Goal: Task Accomplishment & Management: Manage account settings

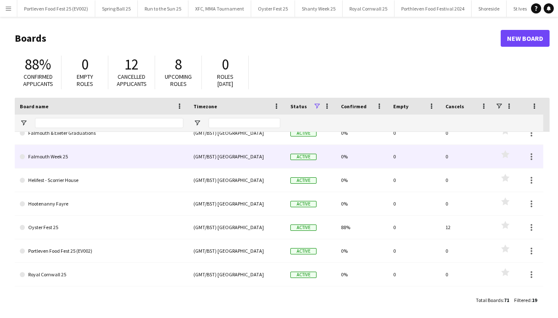
scroll to position [34, 0]
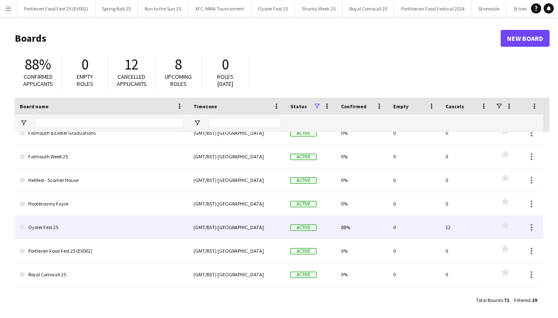
click at [106, 228] on link "Oyster Fest 25" at bounding box center [102, 228] width 164 height 24
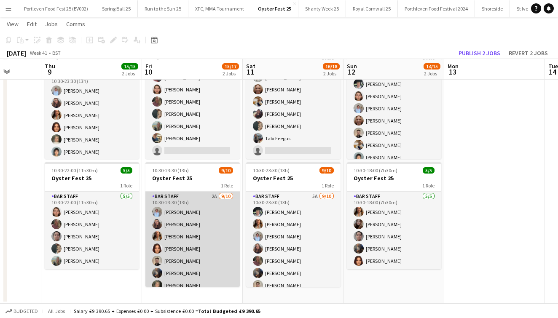
scroll to position [64, 0]
click at [193, 240] on app-card-role "Bar Staff 2A [DATE] 10:30-23:30 (13h) [PERSON_NAME] [PERSON_NAME] [PERSON_NAME]…" at bounding box center [193, 261] width 94 height 139
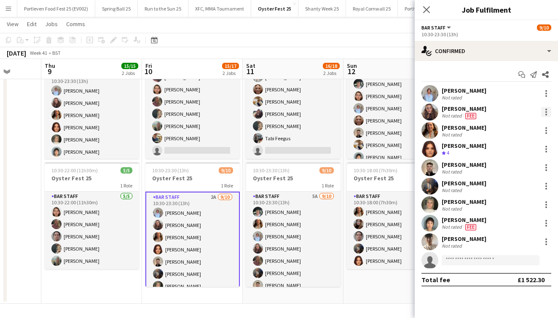
click at [548, 111] on div at bounding box center [547, 112] width 10 height 10
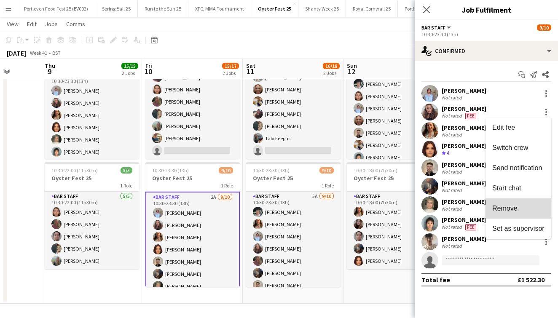
click at [509, 209] on span "Remove" at bounding box center [505, 208] width 25 height 7
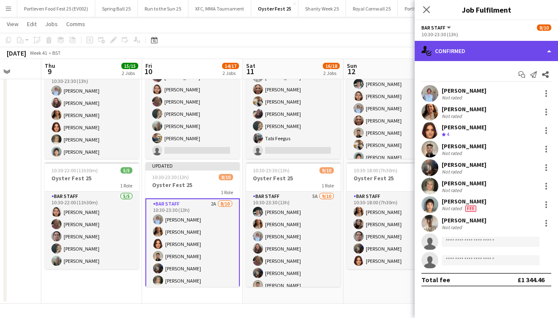
click at [459, 55] on div "single-neutral-actions-check-2 Confirmed" at bounding box center [486, 51] width 143 height 20
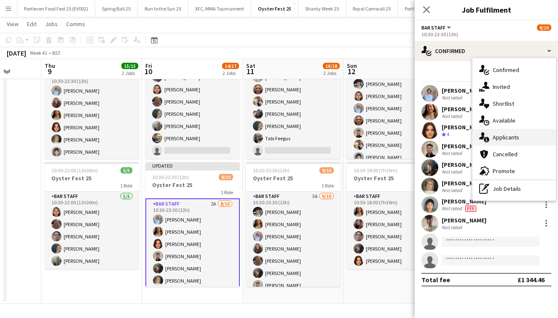
click at [501, 138] on span "Applicants" at bounding box center [506, 138] width 27 height 8
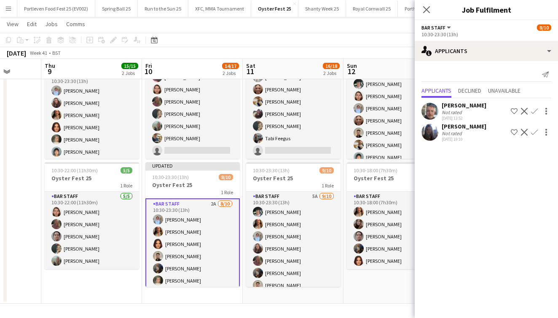
click at [534, 112] on app-icon "Confirm" at bounding box center [534, 111] width 7 height 7
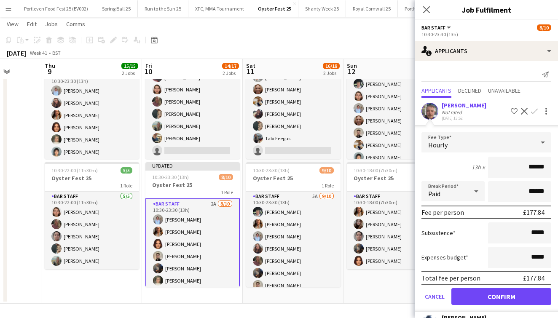
type input "******"
click at [495, 296] on button "Confirm" at bounding box center [502, 296] width 100 height 17
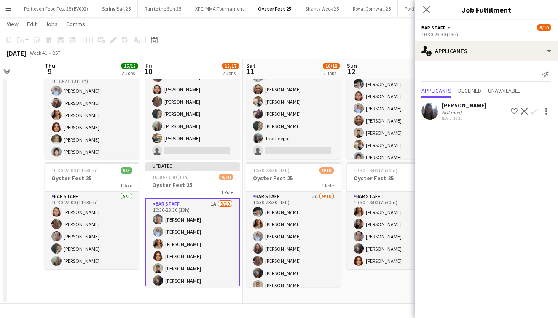
click at [125, 285] on app-date-cell "Updated 10:30-23:30 (13h) 10/10 Oyster Fest 25 1 Role Bar Staff [DATE] 10:30-23…" at bounding box center [91, 167] width 101 height 273
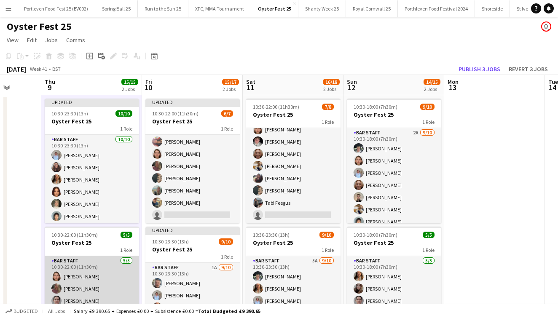
scroll to position [0, 0]
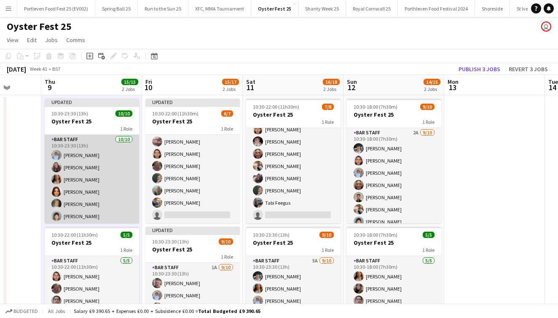
click at [94, 202] on app-card-role "Bar Staff [DATE] 10:30-23:30 (13h) [PERSON_NAME] [PERSON_NAME] [PERSON_NAME] [P…" at bounding box center [92, 204] width 94 height 139
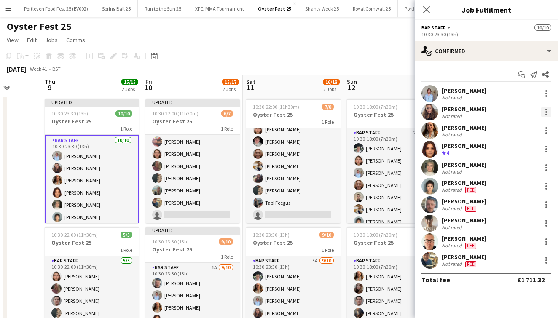
click at [548, 113] on div at bounding box center [547, 112] width 10 height 10
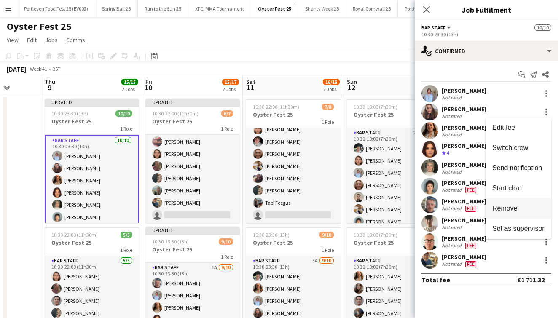
click at [506, 208] on span "Remove" at bounding box center [505, 208] width 25 height 7
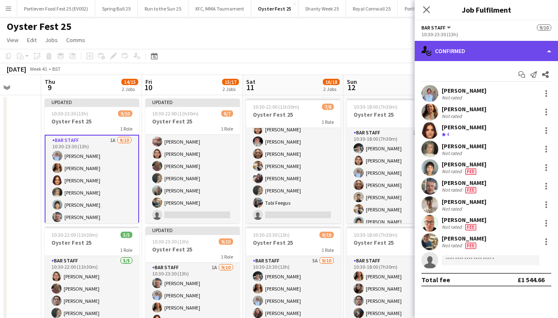
click at [489, 51] on div "single-neutral-actions-check-2 Confirmed" at bounding box center [486, 51] width 143 height 20
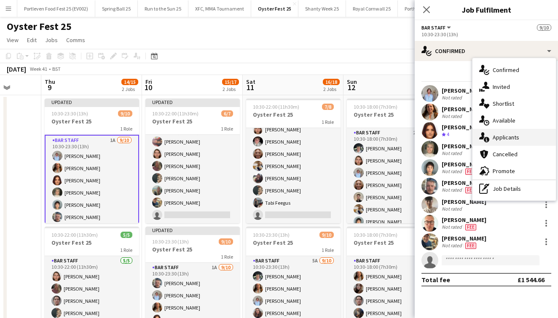
click at [508, 142] on div "single-neutral-actions-information Applicants" at bounding box center [515, 137] width 84 height 17
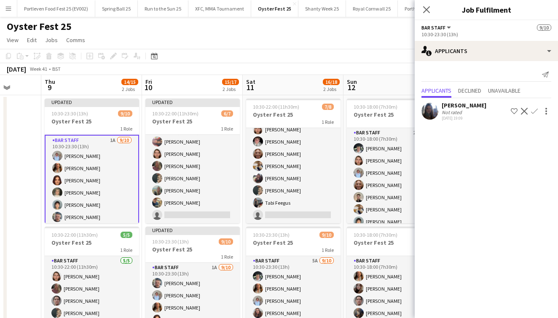
click at [453, 107] on div "[PERSON_NAME]" at bounding box center [464, 106] width 45 height 8
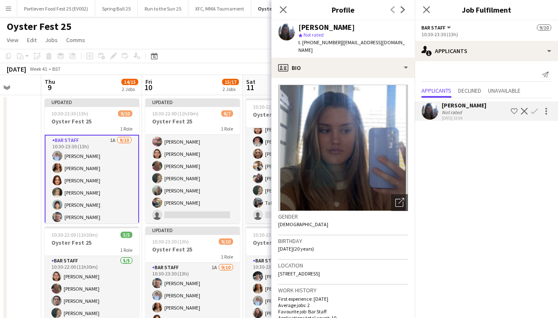
click at [453, 107] on div "[PERSON_NAME]" at bounding box center [464, 106] width 45 height 8
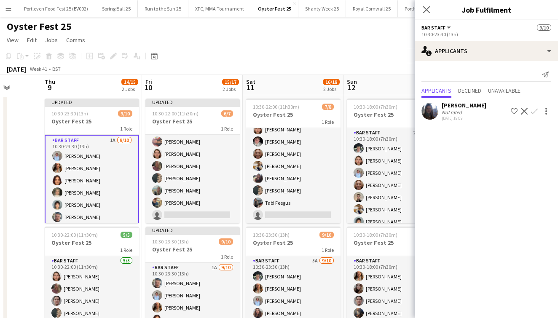
click at [534, 111] on app-icon "Confirm" at bounding box center [534, 111] width 7 height 7
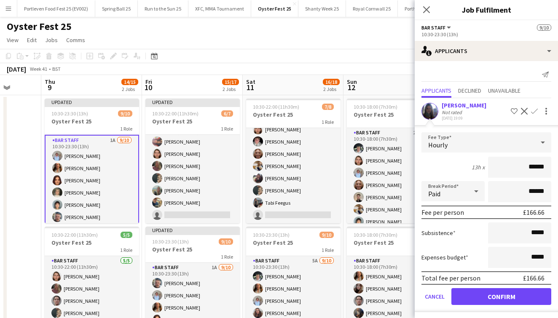
click at [483, 293] on button "Confirm" at bounding box center [502, 296] width 100 height 17
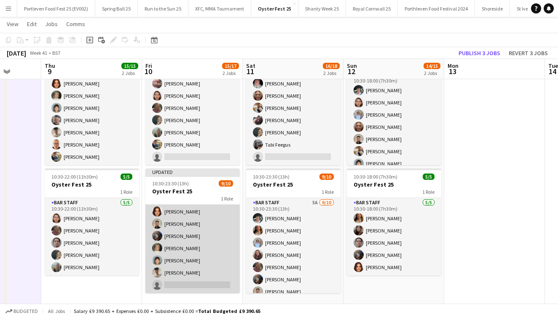
scroll to position [50, 0]
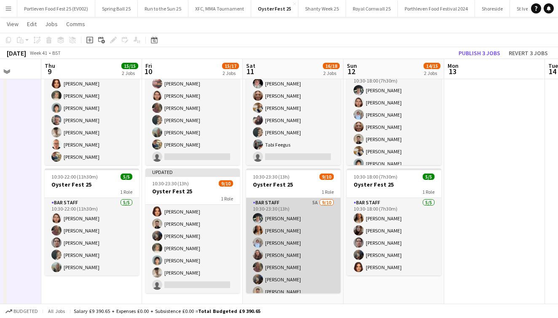
click at [299, 251] on app-card-role "Bar Staff 5A [DATE] 10:30-23:30 (13h) [PERSON_NAME] [PERSON_NAME] [PERSON_NAME]…" at bounding box center [293, 267] width 94 height 139
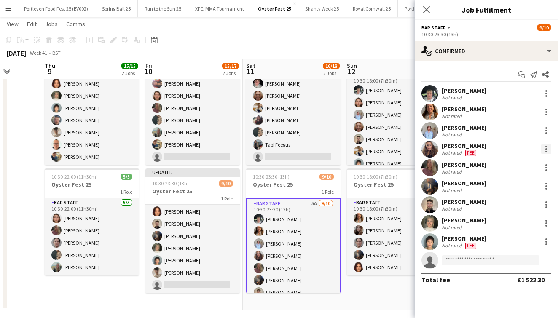
click at [545, 150] on div at bounding box center [547, 149] width 10 height 10
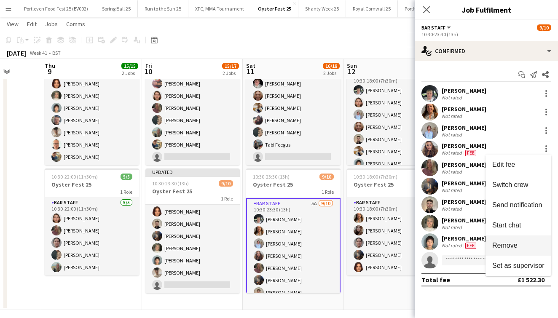
click at [515, 245] on span "Remove" at bounding box center [505, 245] width 25 height 7
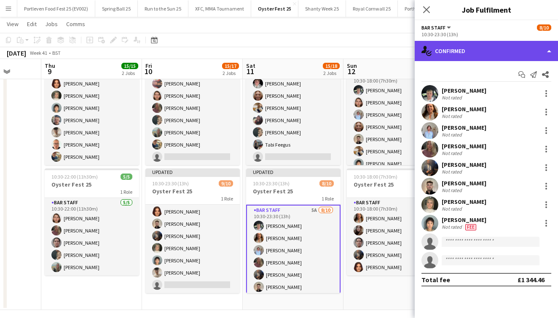
click at [490, 46] on div "single-neutral-actions-check-2 Confirmed" at bounding box center [486, 51] width 143 height 20
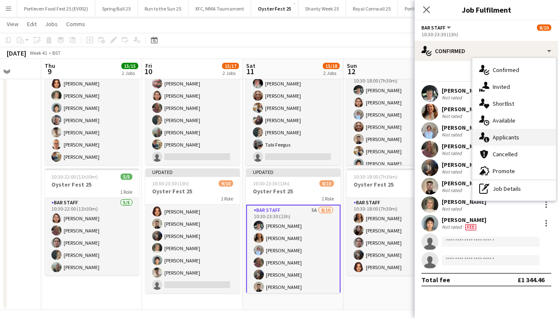
click at [500, 135] on span "Applicants" at bounding box center [506, 138] width 27 height 8
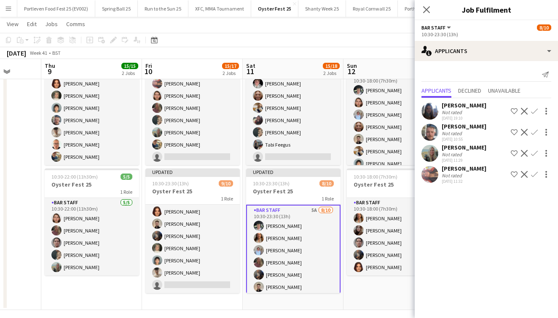
click at [330, 303] on app-date-cell "10:30-22:00 (11h30m) 7/8 Oyster Fest 25 1 Role Bar Staff 2A [DATE] 10:30-22:00 …" at bounding box center [293, 173] width 101 height 273
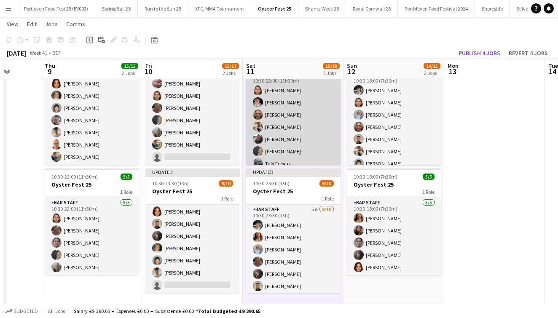
scroll to position [0, 0]
click at [315, 114] on app-card-role "Bar Staff 2A [DATE] 10:30-22:00 (11h30m) [PERSON_NAME] [PERSON_NAME] [PERSON_NA…" at bounding box center [293, 127] width 94 height 114
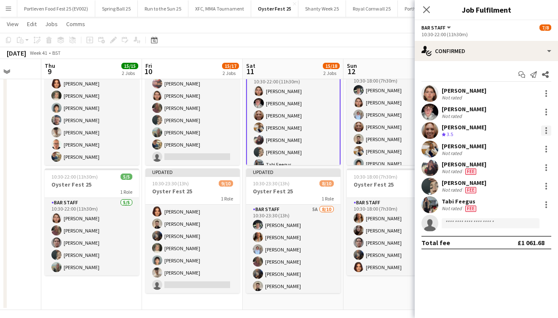
click at [547, 130] on div at bounding box center [547, 131] width 2 height 2
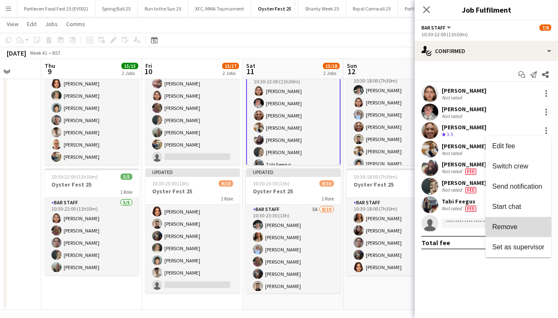
click at [510, 229] on span "Remove" at bounding box center [505, 227] width 25 height 7
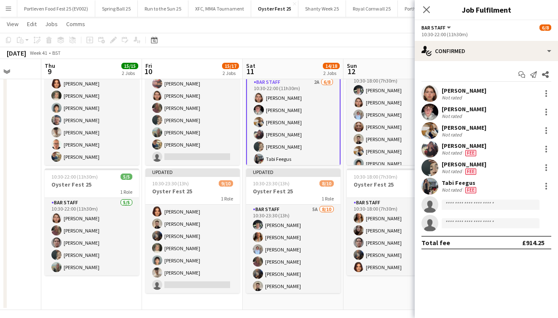
click at [242, 165] on app-date-cell "Updated 10:30-22:00 (11h30m) 6/7 Oyster Fest 25 1 Role Bar Staff 5A [DATE] 10:3…" at bounding box center [192, 173] width 101 height 273
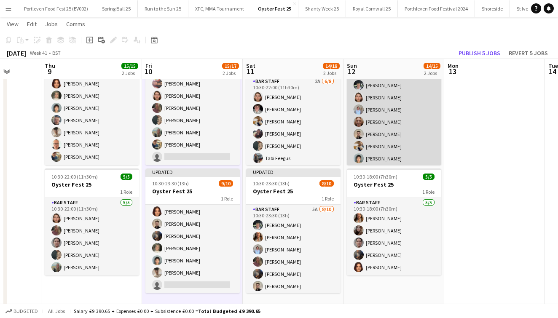
scroll to position [6, 0]
click at [407, 132] on app-card-role "Bar Staff 2A [DATE] 10:30-18:00 (7h30m) [PERSON_NAME] [PERSON_NAME] [PERSON_NAM…" at bounding box center [394, 133] width 94 height 139
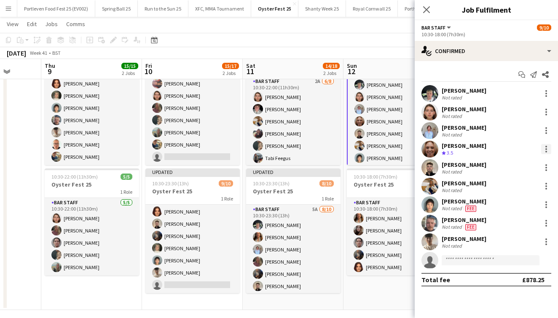
click at [546, 148] on div at bounding box center [547, 149] width 2 height 2
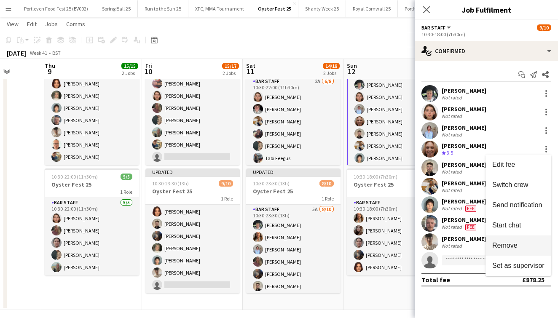
click at [501, 245] on span "Remove" at bounding box center [505, 245] width 25 height 7
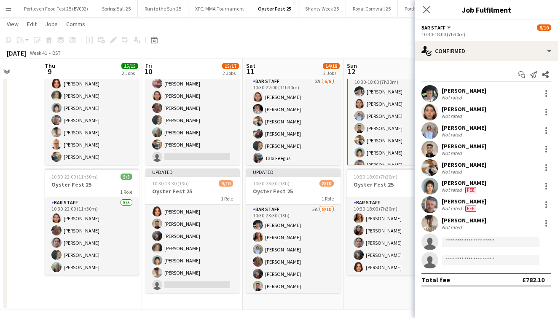
click at [389, 67] on app-board-header-date "Sun 12 13/15 2 Jobs" at bounding box center [394, 69] width 101 height 20
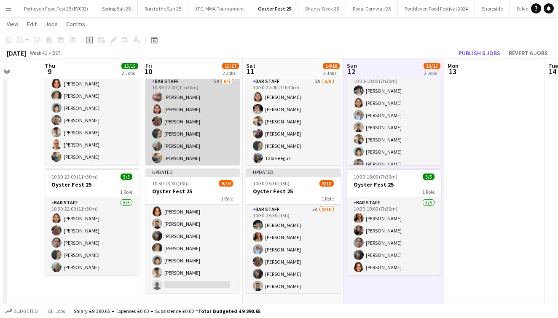
scroll to position [0, 0]
click at [219, 127] on app-card-role "Bar Staff 5A [DATE] 10:30-22:00 (11h30m) [PERSON_NAME] [PERSON_NAME] [PERSON_NA…" at bounding box center [193, 128] width 94 height 102
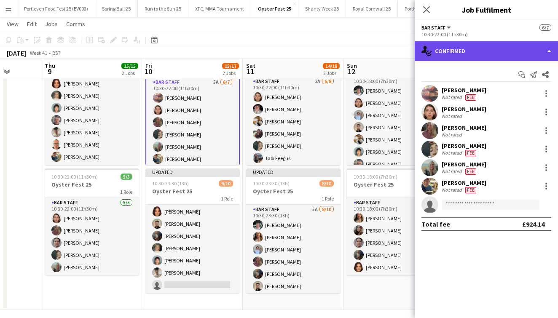
click at [462, 53] on div "single-neutral-actions-check-2 Confirmed" at bounding box center [486, 51] width 143 height 20
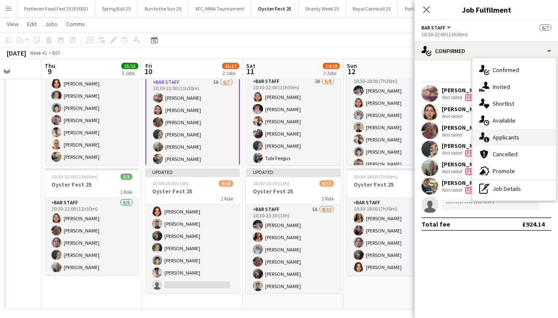
click at [502, 138] on span "Applicants" at bounding box center [506, 138] width 27 height 8
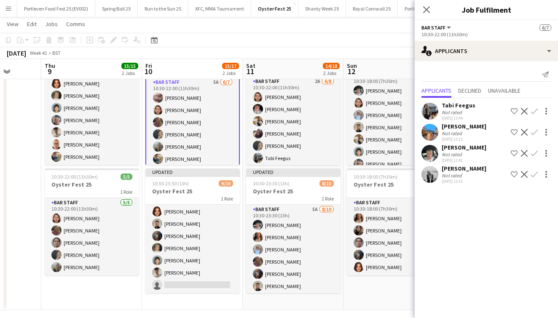
click at [536, 173] on app-icon "Confirm" at bounding box center [534, 174] width 7 height 7
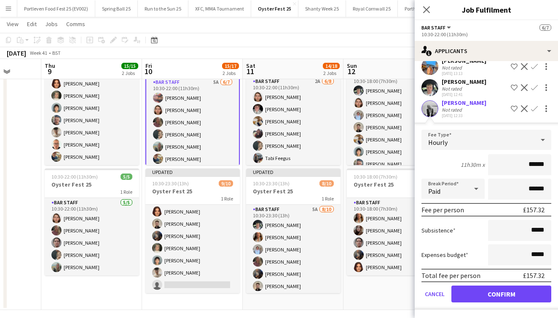
scroll to position [66, 0]
type input "******"
click at [492, 296] on button "Confirm" at bounding box center [502, 294] width 100 height 17
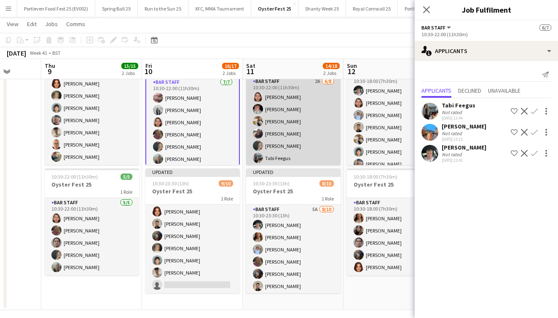
click at [329, 129] on app-card-role "Bar Staff 2A [DATE] 10:30-22:00 (11h30m) [PERSON_NAME] [PERSON_NAME] [PERSON_NA…" at bounding box center [293, 134] width 94 height 114
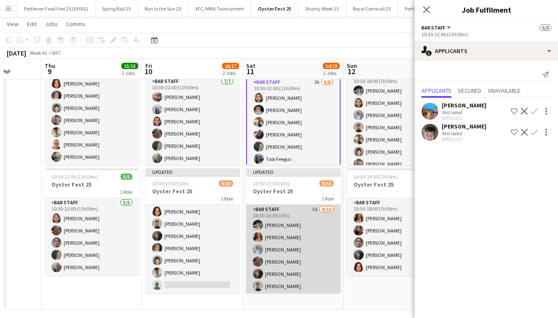
click at [321, 243] on app-card-role "Bar Staff 5A [DATE] 10:30-23:30 (13h) [PERSON_NAME] [PERSON_NAME] [PERSON_NAME]…" at bounding box center [293, 274] width 94 height 139
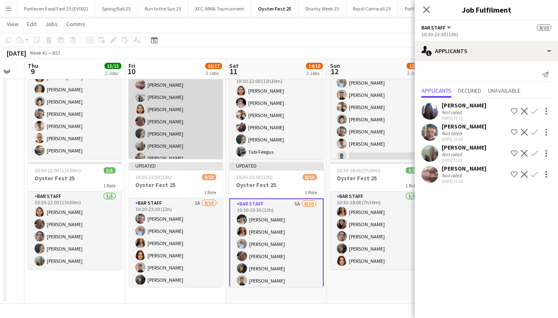
scroll to position [7, 0]
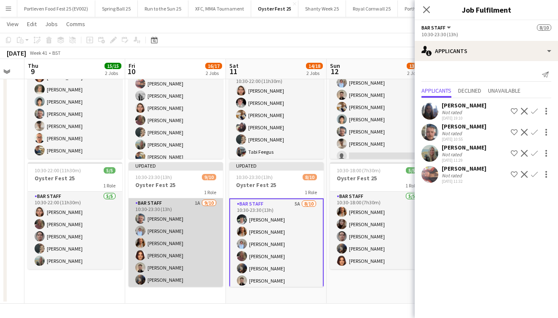
click at [194, 260] on app-card-role "Bar Staff 1A [DATE] 10:30-23:30 (13h) [PERSON_NAME] [PERSON_NAME] [PERSON_NAME]…" at bounding box center [176, 268] width 94 height 139
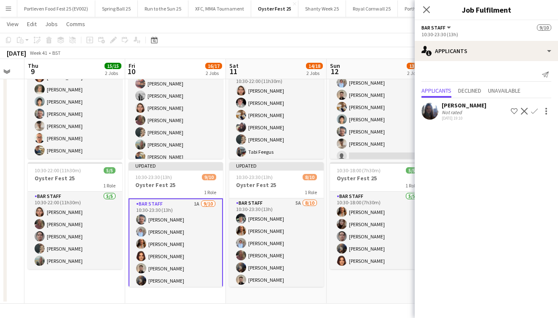
click at [194, 260] on app-card-role "Bar Staff 1A [DATE] 10:30-23:30 (13h) [PERSON_NAME] [PERSON_NAME] [PERSON_NAME]…" at bounding box center [176, 269] width 94 height 140
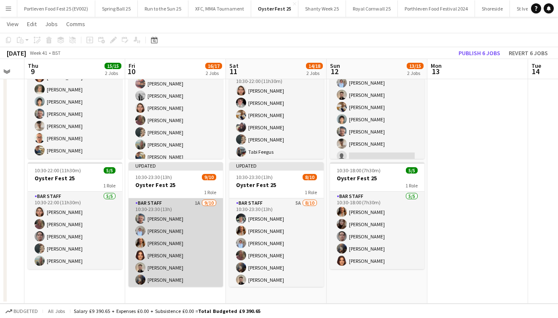
click at [194, 260] on app-card-role "Bar Staff 1A [DATE] 10:30-23:30 (13h) [PERSON_NAME] [PERSON_NAME] [PERSON_NAME]…" at bounding box center [176, 268] width 94 height 139
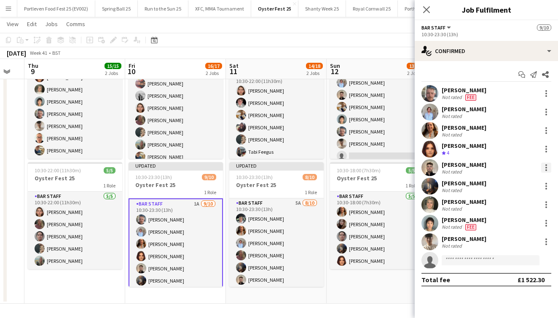
click at [548, 167] on div at bounding box center [547, 168] width 10 height 10
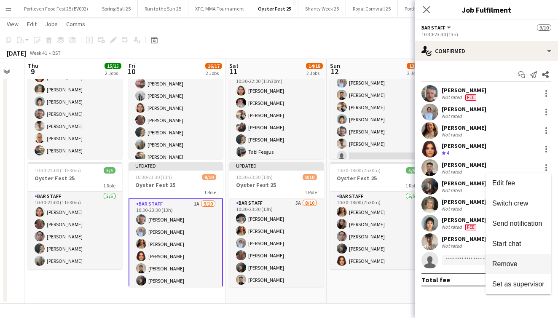
click at [505, 262] on span "Remove" at bounding box center [505, 264] width 25 height 7
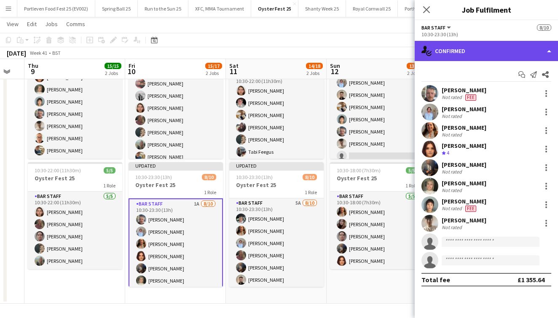
click at [474, 50] on div "single-neutral-actions-check-2 Confirmed" at bounding box center [486, 51] width 143 height 20
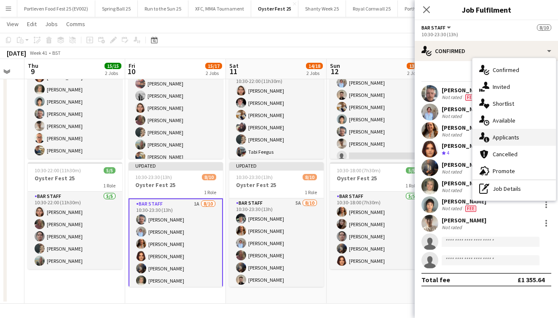
click at [499, 138] on span "Applicants" at bounding box center [506, 138] width 27 height 8
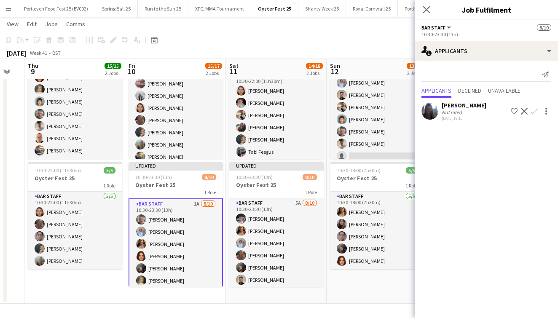
click at [536, 112] on app-icon "Confirm" at bounding box center [534, 111] width 7 height 7
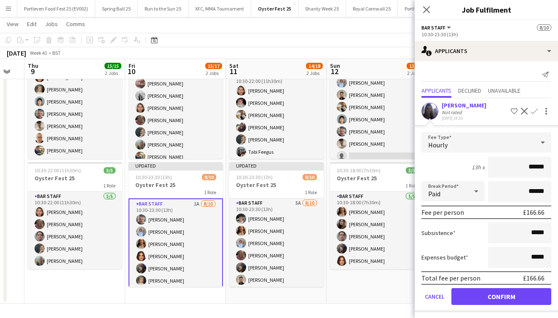
click at [487, 297] on button "Confirm" at bounding box center [502, 296] width 100 height 17
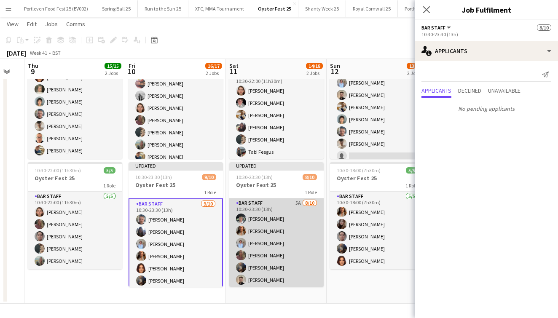
click at [298, 234] on app-card-role "Bar Staff 5A [DATE] 10:30-23:30 (13h) [PERSON_NAME] [PERSON_NAME] [PERSON_NAME]…" at bounding box center [276, 268] width 94 height 139
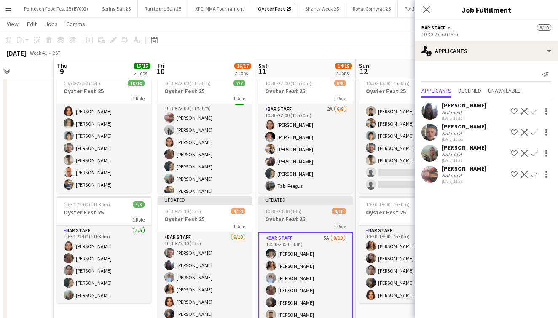
scroll to position [30, 0]
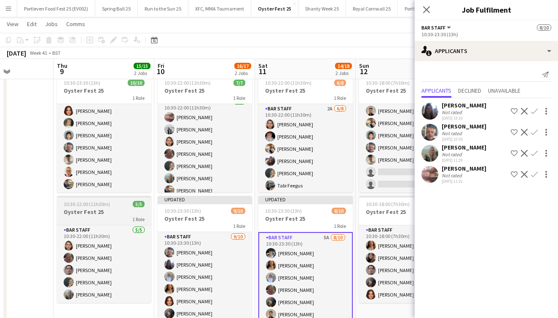
click at [109, 219] on div "1 Role" at bounding box center [104, 219] width 94 height 7
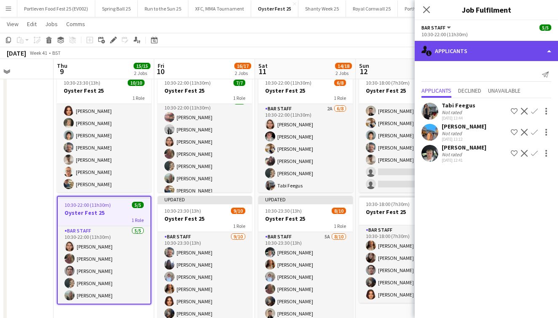
click at [490, 53] on div "single-neutral-actions-information Applicants" at bounding box center [486, 51] width 143 height 20
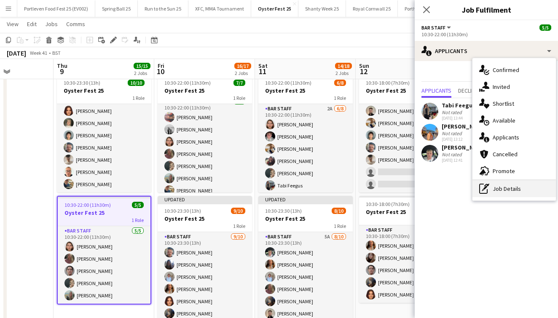
click at [504, 191] on div "pen-write Job Details" at bounding box center [515, 189] width 84 height 17
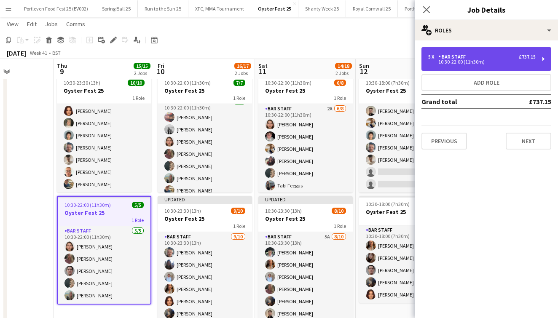
click at [474, 58] on div "5 x Bar Staff £737.15" at bounding box center [483, 57] width 108 height 6
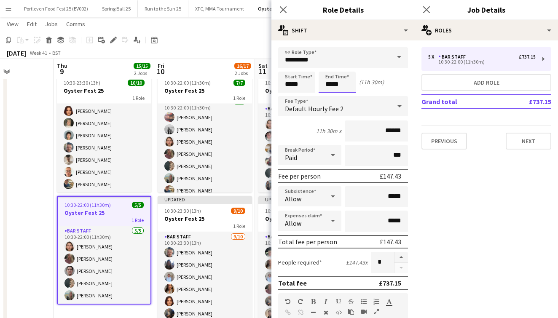
click at [331, 85] on input "*****" at bounding box center [337, 82] width 37 height 21
type input "*****"
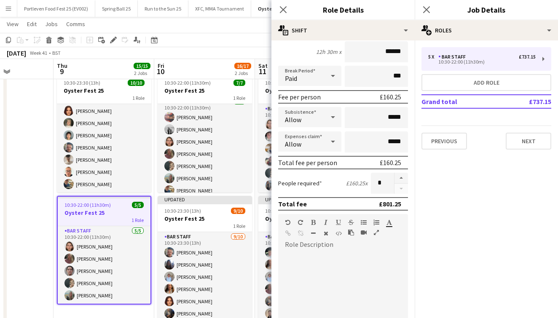
scroll to position [91, 0]
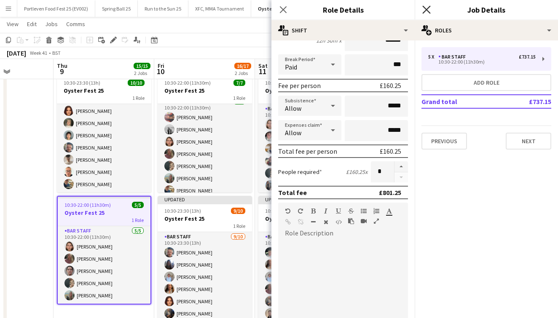
click at [429, 12] on icon at bounding box center [427, 9] width 8 height 8
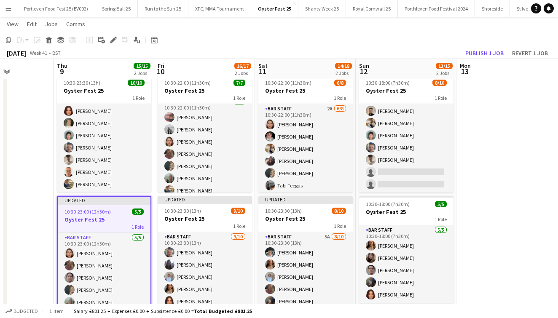
click at [46, 218] on app-date-cell at bounding box center [3, 201] width 101 height 273
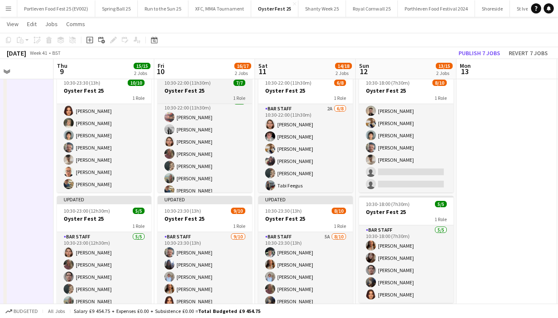
click at [211, 85] on div "10:30-22:00 (11h30m) 7/7" at bounding box center [205, 83] width 94 height 6
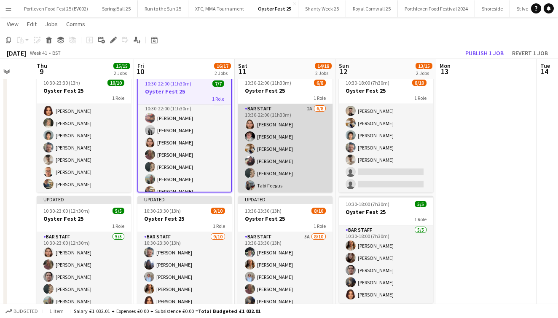
scroll to position [0, 280]
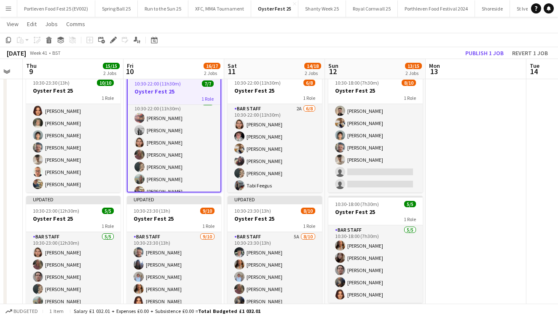
click at [176, 86] on span "10:30-22:00 (11h30m)" at bounding box center [158, 84] width 46 height 6
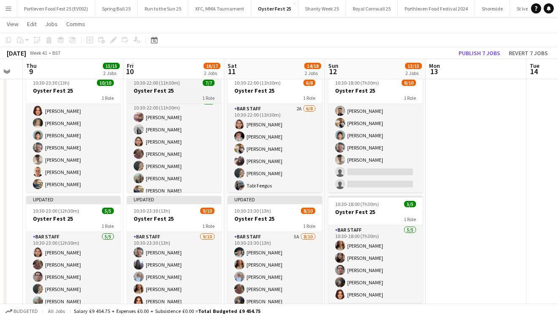
click at [176, 86] on span "10:30-22:00 (11h30m)" at bounding box center [157, 83] width 46 height 6
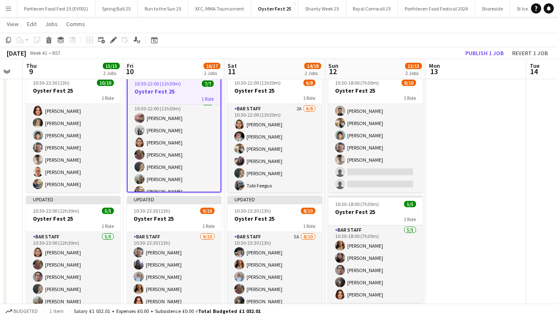
click at [148, 84] on span "10:30-22:00 (11h30m)" at bounding box center [158, 84] width 46 height 6
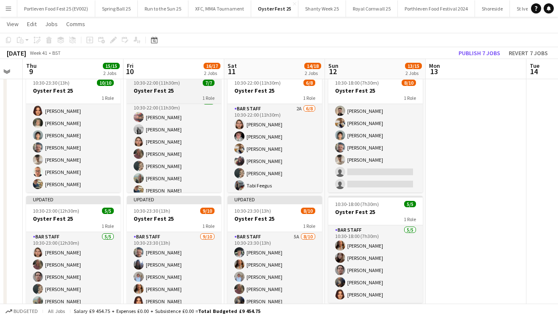
click at [148, 84] on span "10:30-22:00 (11h30m)" at bounding box center [157, 83] width 46 height 6
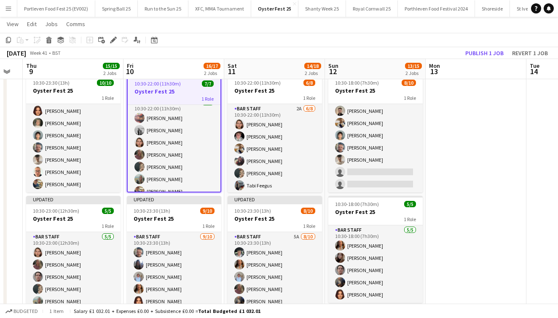
click at [148, 84] on span "10:30-22:00 (11h30m)" at bounding box center [158, 84] width 46 height 6
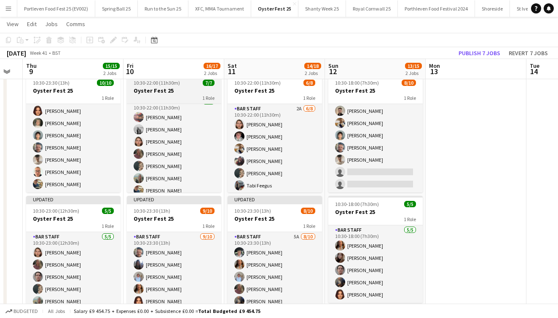
click at [148, 84] on span "10:30-22:00 (11h30m)" at bounding box center [157, 83] width 46 height 6
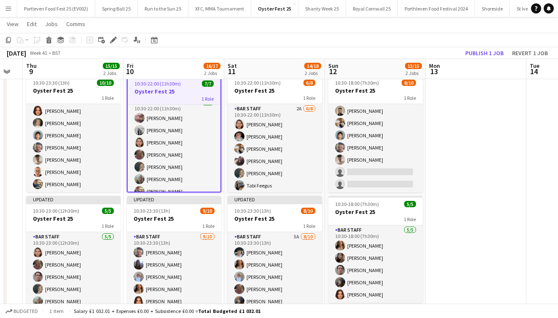
click at [158, 103] on app-job-card "Updated 10:30-22:00 (11h30m) 7/7 Oyster Fest 25 1 Role Bar Staff [DATE] 10:30-2…" at bounding box center [174, 130] width 94 height 125
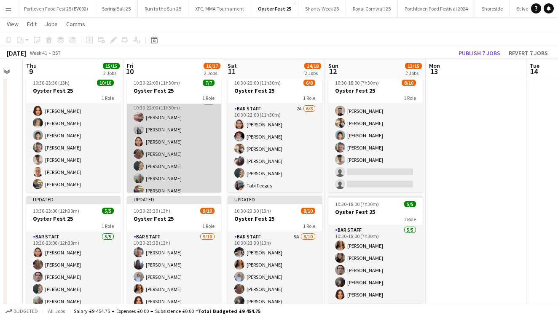
click at [190, 116] on app-card-role "Bar Staff [DATE] 10:30-22:00 (11h30m) [PERSON_NAME] [PERSON_NAME] [PERSON_NAME]…" at bounding box center [174, 148] width 94 height 102
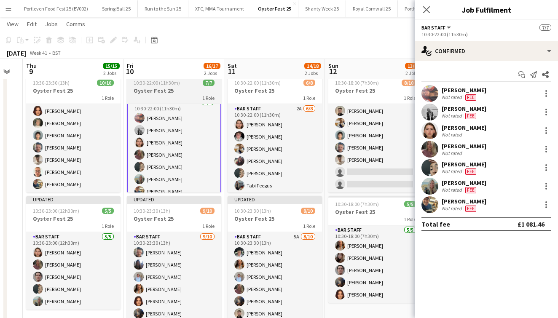
click at [177, 95] on div "1 Role" at bounding box center [174, 97] width 94 height 7
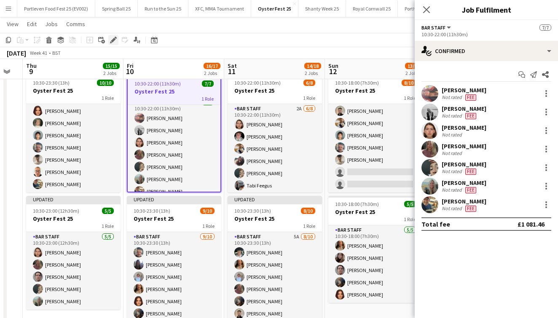
click at [118, 38] on div "Edit" at bounding box center [113, 40] width 10 height 10
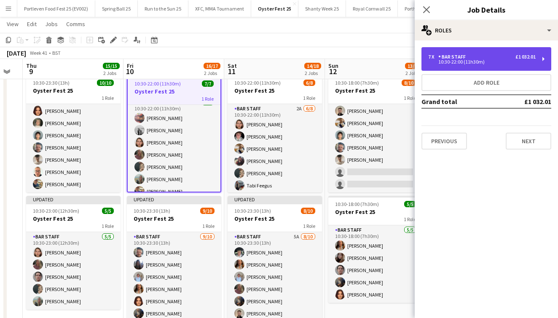
click at [469, 60] on div "10:30-22:00 (11h30m)" at bounding box center [483, 62] width 108 height 4
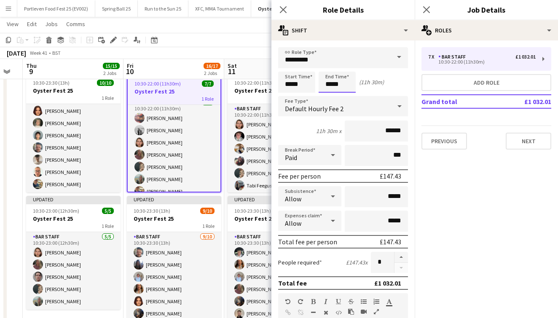
click at [332, 86] on input "*****" at bounding box center [337, 82] width 37 height 21
type input "*****"
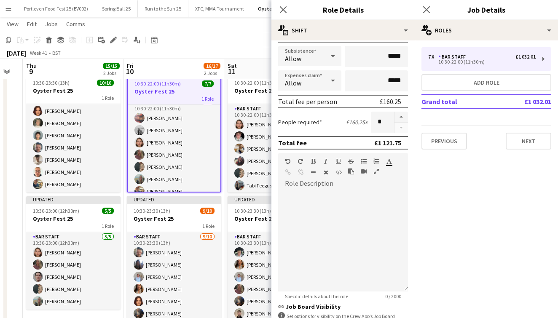
scroll to position [151, 0]
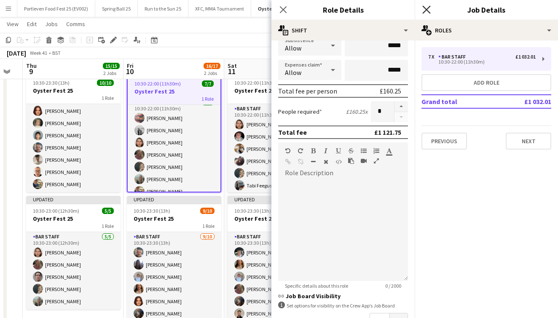
click at [427, 7] on icon "Close pop-in" at bounding box center [427, 9] width 8 height 8
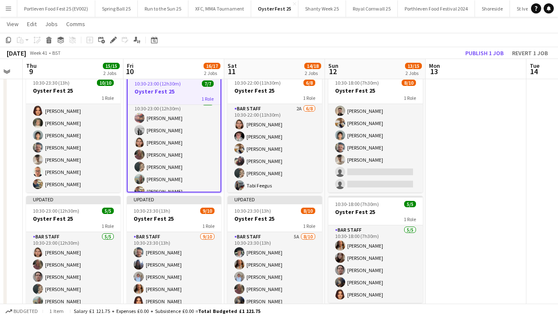
click at [486, 193] on app-date-cell at bounding box center [476, 201] width 101 height 273
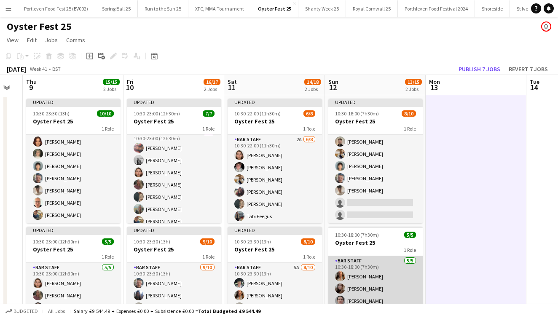
scroll to position [0, 0]
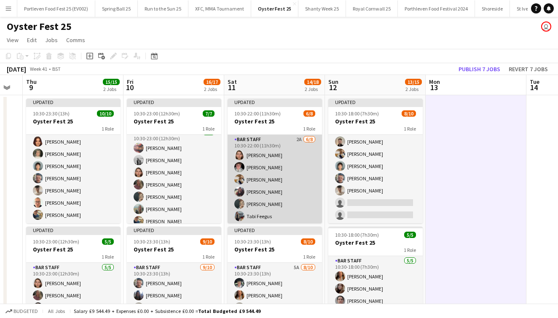
click at [314, 177] on app-card-role "Bar Staff 2A [DATE] 10:30-22:00 (11h30m) [PERSON_NAME] [PERSON_NAME] [PERSON_NA…" at bounding box center [275, 192] width 94 height 114
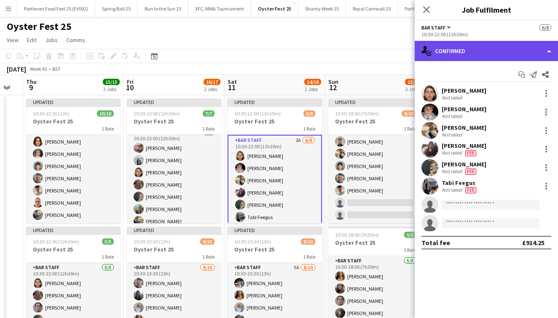
click at [470, 54] on div "single-neutral-actions-check-2 Confirmed" at bounding box center [486, 51] width 143 height 20
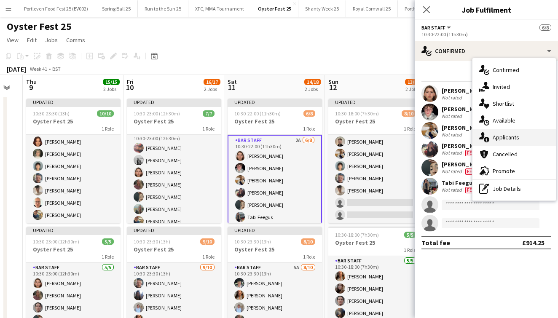
click at [502, 139] on span "Applicants" at bounding box center [506, 138] width 27 height 8
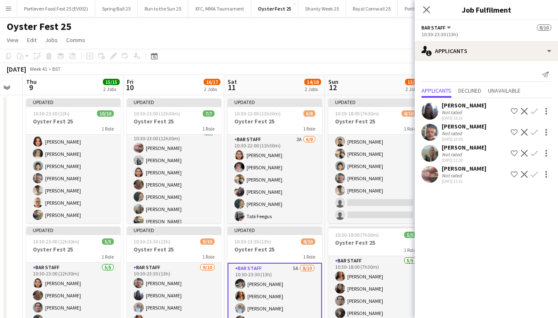
click at [536, 131] on app-icon "Confirm" at bounding box center [534, 132] width 7 height 7
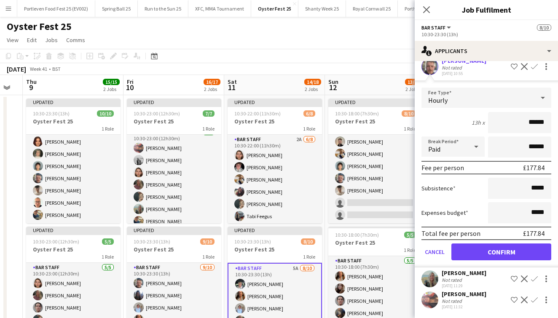
scroll to position [66, 0]
type input "******"
click at [506, 250] on button "Confirm" at bounding box center [502, 252] width 100 height 17
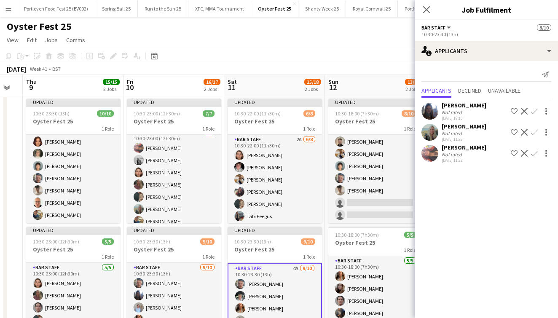
scroll to position [0, 0]
click at [372, 65] on div "[DATE] Week 41 • BST Publish 1 job Revert 1 job" at bounding box center [279, 69] width 558 height 12
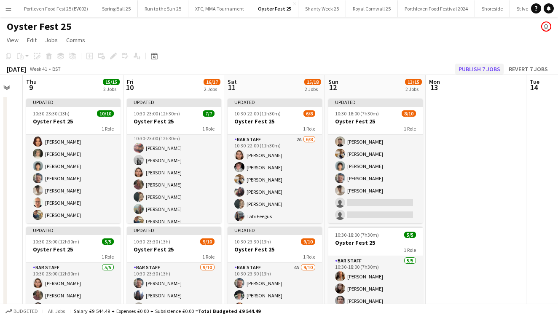
click at [474, 67] on button "Publish 7 jobs" at bounding box center [480, 69] width 49 height 11
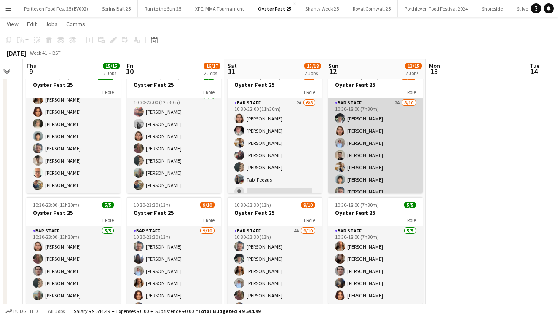
click at [392, 169] on app-card-role "Bar Staff 2A [DATE] 10:30-18:00 (7h30m) [PERSON_NAME] [PERSON_NAME] [PERSON_NAM…" at bounding box center [376, 167] width 94 height 139
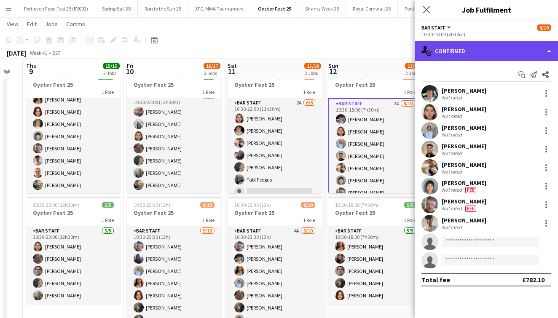
click at [472, 52] on div "single-neutral-actions-check-2 Confirmed" at bounding box center [486, 51] width 143 height 20
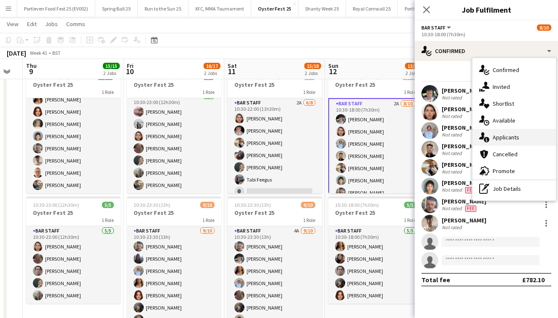
click at [513, 136] on span "Applicants" at bounding box center [506, 138] width 27 height 8
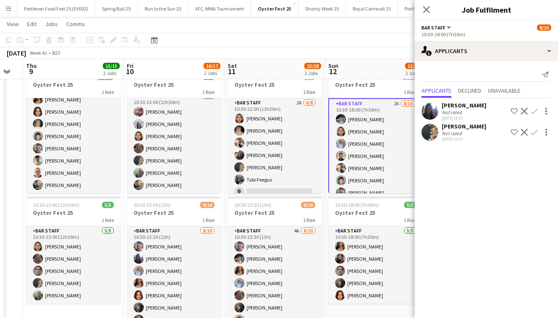
click at [348, 48] on div "[DATE] Week 41 • BST" at bounding box center [279, 53] width 558 height 12
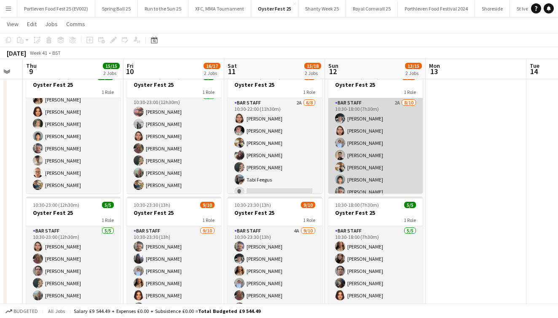
click at [395, 112] on app-card-role "Bar Staff 2A [DATE] 10:30-18:00 (7h30m) [PERSON_NAME] [PERSON_NAME] [PERSON_NAM…" at bounding box center [376, 167] width 94 height 139
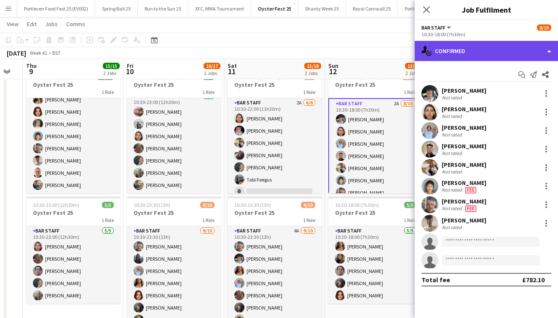
click at [450, 57] on div "single-neutral-actions-check-2 Confirmed" at bounding box center [486, 51] width 143 height 20
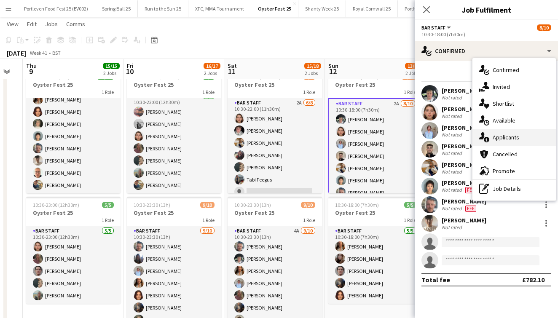
click at [506, 137] on span "Applicants" at bounding box center [506, 138] width 27 height 8
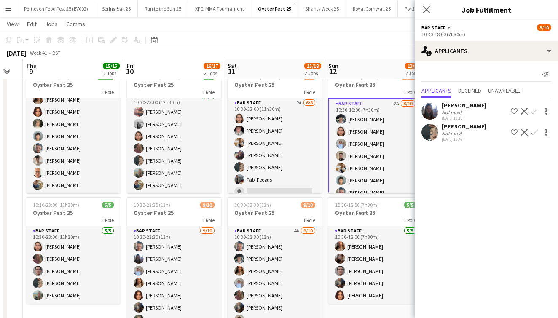
click at [536, 132] on app-icon "Confirm" at bounding box center [534, 132] width 7 height 7
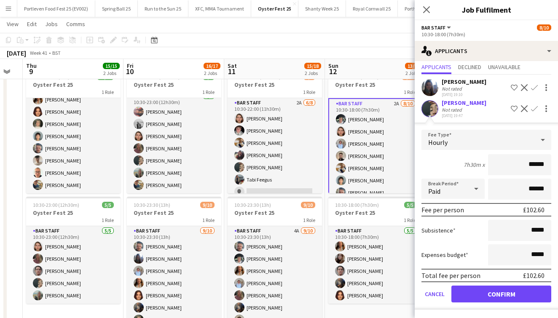
scroll to position [24, 0]
type input "******"
click at [516, 294] on button "Confirm" at bounding box center [502, 294] width 100 height 17
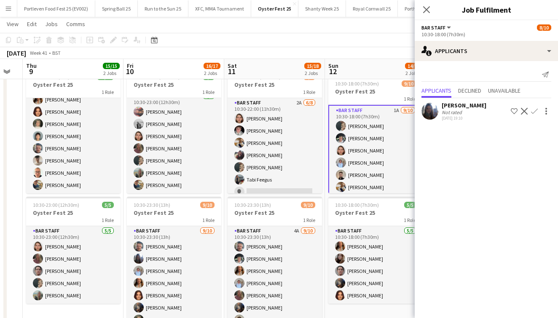
scroll to position [0, 0]
click at [535, 108] on app-icon "Confirm" at bounding box center [534, 111] width 7 height 7
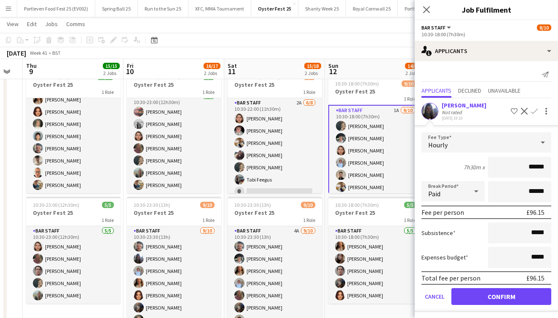
click at [482, 298] on button "Confirm" at bounding box center [502, 296] width 100 height 17
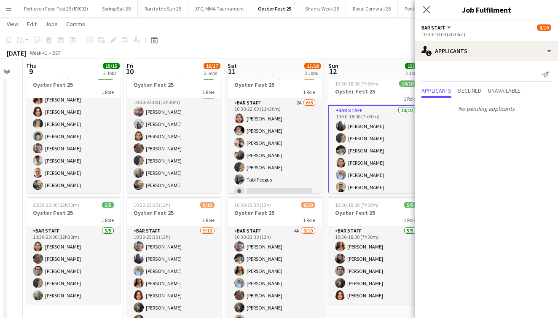
click at [343, 43] on app-toolbar "Copy Paste Paste Command V Paste with crew Command Shift V Paste linked Job [GE…" at bounding box center [279, 40] width 558 height 14
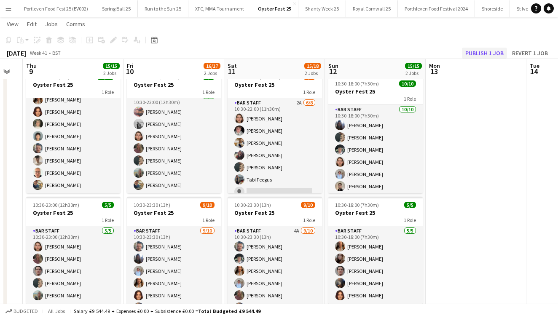
click at [483, 51] on button "Publish 1 job" at bounding box center [484, 53] width 45 height 11
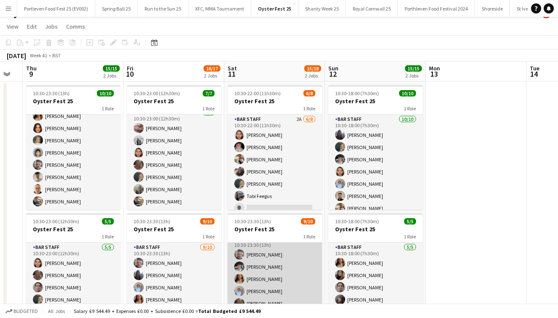
scroll to position [15, 0]
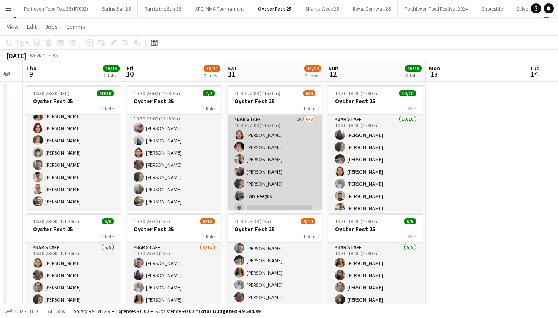
click at [303, 162] on app-card-role "Bar Staff 2A [DATE] 10:30-22:00 (11h30m) [PERSON_NAME] [PERSON_NAME] [PERSON_NA…" at bounding box center [275, 172] width 94 height 114
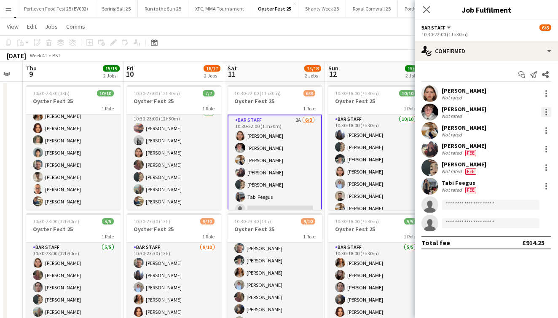
click at [546, 112] on div at bounding box center [547, 112] width 2 height 2
click at [508, 207] on span "Remove" at bounding box center [505, 208] width 25 height 7
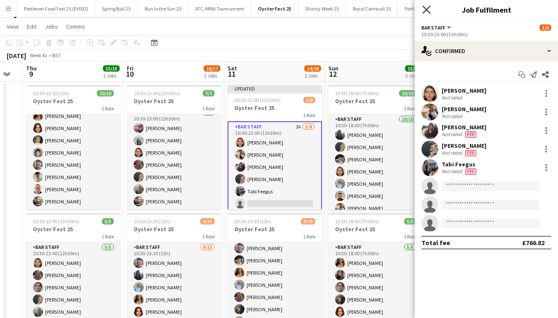
click at [428, 12] on icon "Close pop-in" at bounding box center [427, 9] width 8 height 8
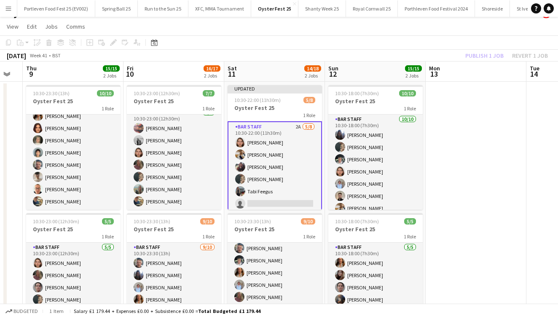
click at [258, 54] on div "[DATE] Week 41 • BST Publish 1 job Revert 1 job" at bounding box center [279, 56] width 558 height 12
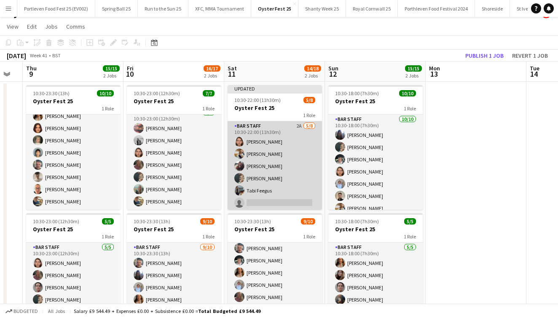
click at [300, 177] on app-card-role "Bar Staff 2A [DATE] 10:30-22:00 (11h30m) [PERSON_NAME] [PERSON_NAME] [PERSON_NA…" at bounding box center [275, 178] width 94 height 114
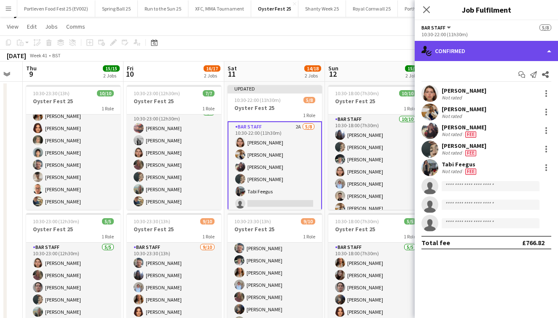
click at [499, 51] on div "single-neutral-actions-check-2 Confirmed" at bounding box center [486, 51] width 143 height 20
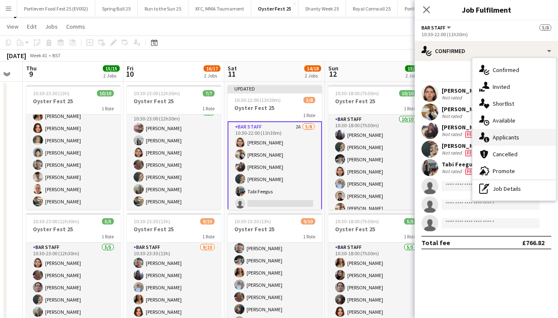
click at [505, 134] on span "Applicants" at bounding box center [506, 138] width 27 height 8
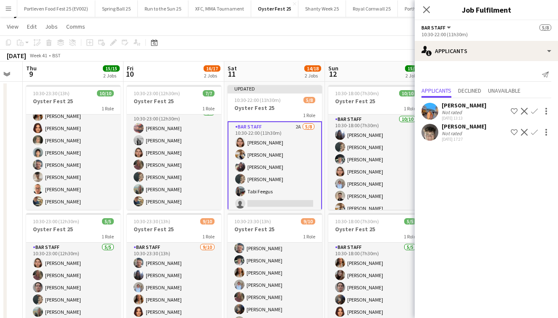
click at [279, 51] on div "[DATE] Week 41 • BST Publish 1 job Revert 1 job" at bounding box center [279, 56] width 558 height 12
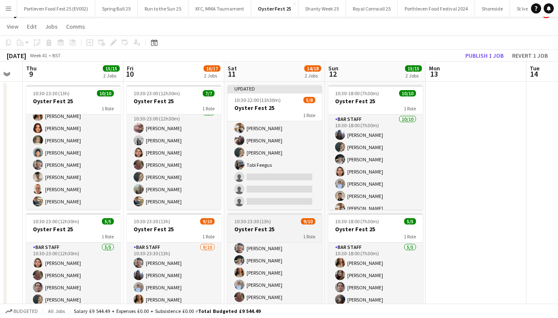
scroll to position [26, 0]
click at [288, 230] on h3 "Oyster Fest 25" at bounding box center [275, 230] width 94 height 8
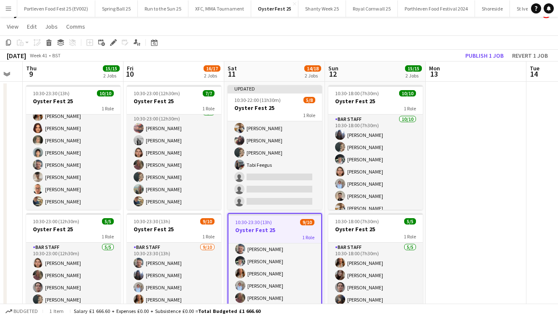
click at [518, 248] on app-date-cell at bounding box center [476, 218] width 101 height 273
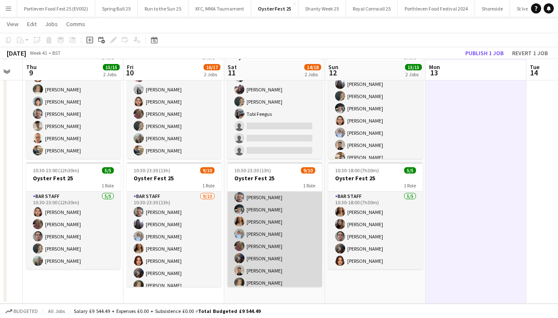
scroll to position [64, 0]
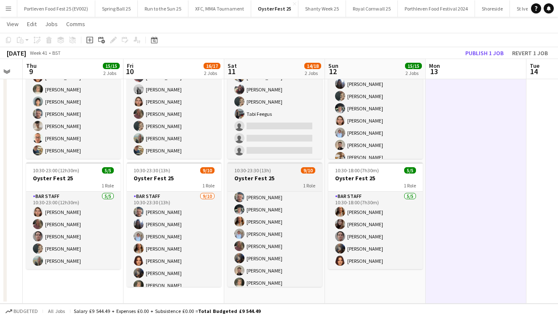
click at [272, 185] on div "1 Role" at bounding box center [275, 185] width 94 height 7
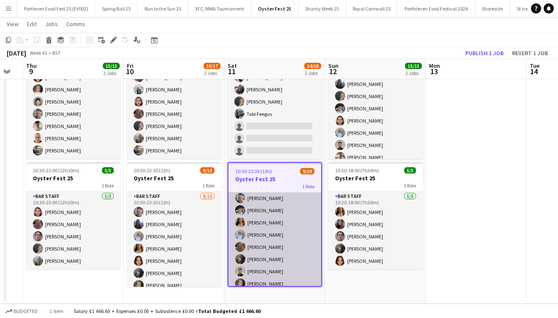
click at [278, 239] on app-card-role "Bar Staff 4A [DATE] 10:30-23:30 (13h) [PERSON_NAME] Penhallurick [PERSON_NAME] …" at bounding box center [275, 247] width 93 height 139
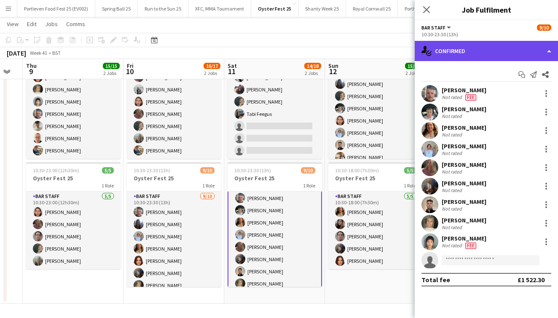
click at [466, 51] on div "single-neutral-actions-check-2 Confirmed" at bounding box center [486, 51] width 143 height 20
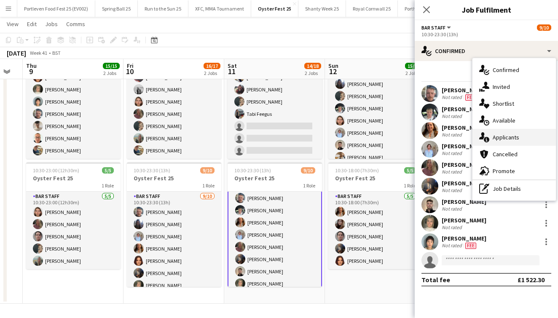
click at [498, 135] on span "Applicants" at bounding box center [506, 138] width 27 height 8
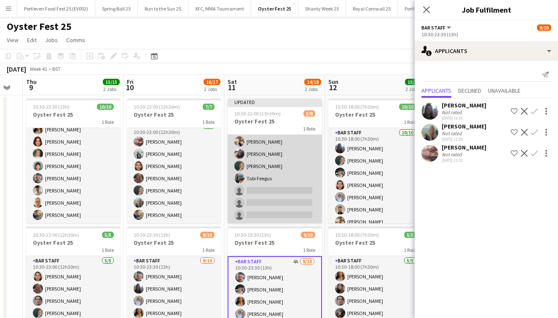
scroll to position [0, 0]
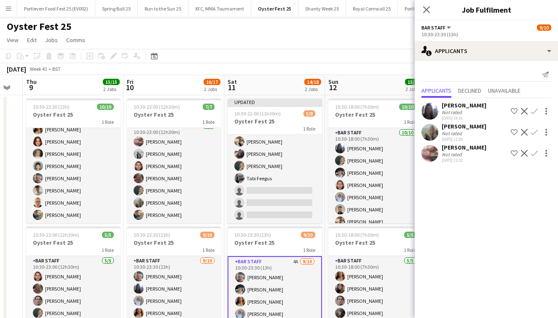
click at [536, 131] on app-icon "Confirm" at bounding box center [534, 132] width 7 height 7
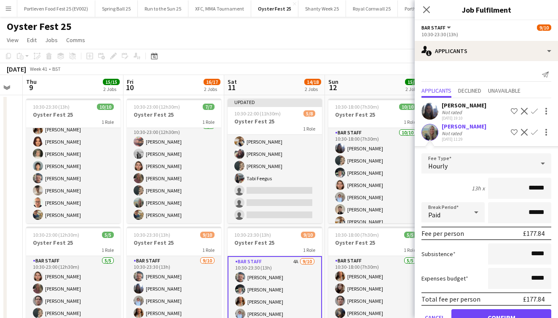
scroll to position [31, 0]
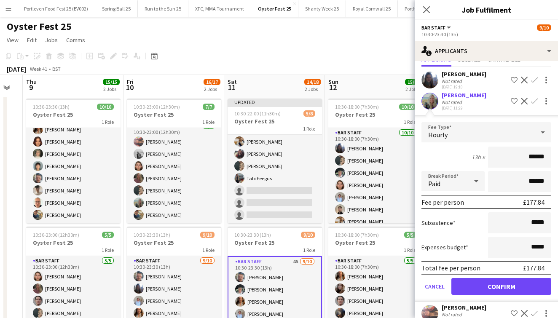
type input "******"
click at [500, 288] on button "Confirm" at bounding box center [502, 286] width 100 height 17
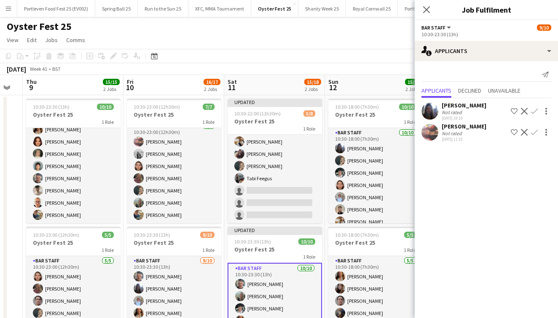
scroll to position [0, 0]
click at [537, 135] on app-icon "Confirm" at bounding box center [534, 132] width 7 height 7
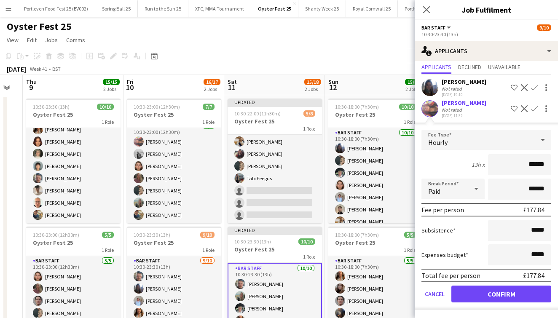
scroll to position [24, 0]
type input "******"
click at [497, 292] on button "Confirm" at bounding box center [502, 294] width 100 height 17
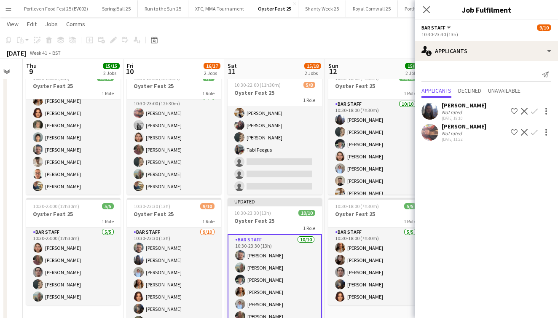
scroll to position [27, 0]
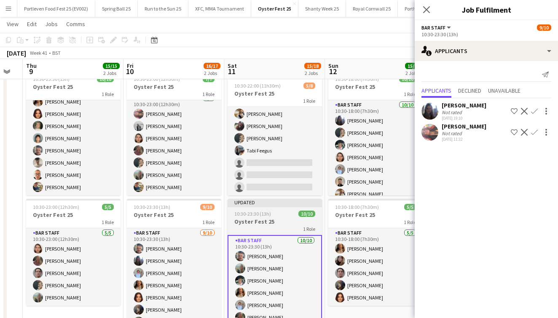
click at [288, 226] on div "1 Role" at bounding box center [275, 229] width 94 height 7
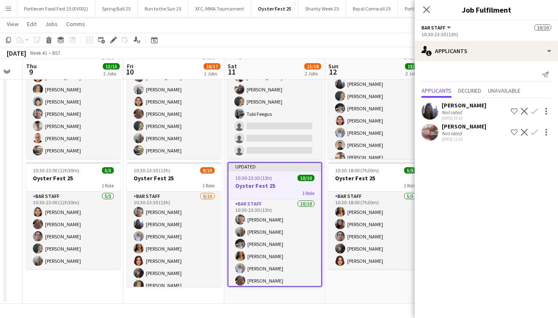
scroll to position [64, 0]
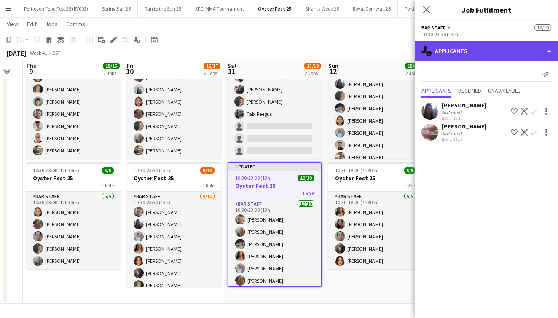
click at [471, 49] on div "single-neutral-actions-information Applicants" at bounding box center [486, 51] width 143 height 20
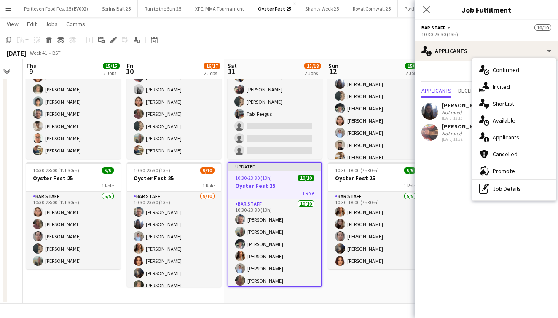
click at [368, 291] on app-date-cell "10:30-18:00 (7h30m) 10/10 Oyster Fest 25 1 Role Bar Staff [DATE] 10:30-18:00 (7…" at bounding box center [375, 167] width 101 height 273
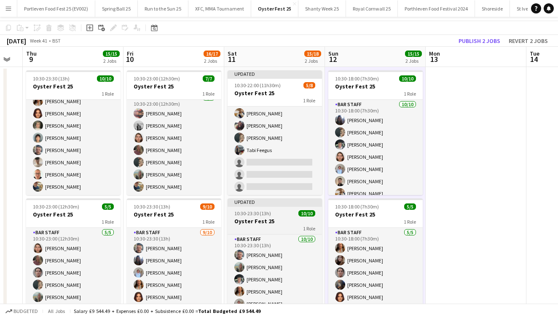
scroll to position [4, 0]
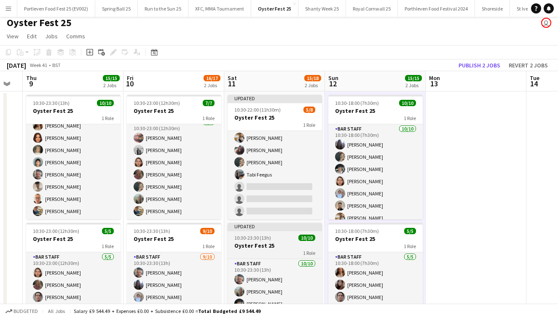
click at [278, 249] on h3 "Oyster Fest 25" at bounding box center [275, 246] width 94 height 8
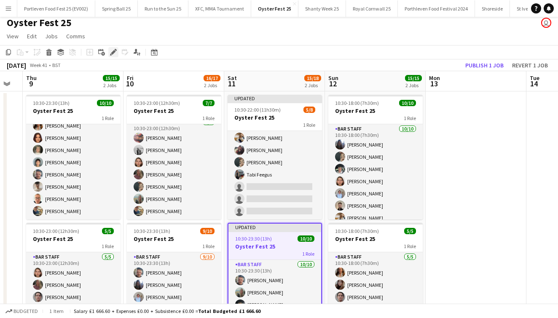
click at [112, 51] on icon "Edit" at bounding box center [113, 52] width 7 height 7
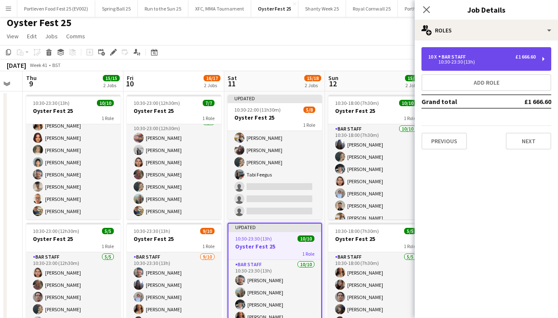
click at [481, 57] on div "10 x Bar Staff £1 666.60" at bounding box center [483, 57] width 108 height 6
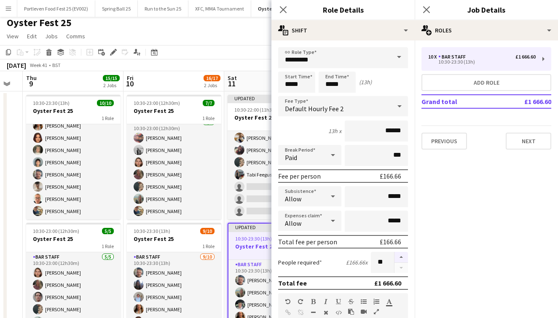
click at [404, 257] on button "button" at bounding box center [401, 257] width 13 height 11
type input "**"
click at [429, 9] on icon "Close pop-in" at bounding box center [427, 9] width 8 height 8
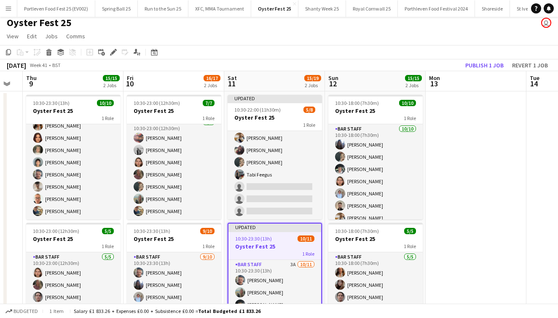
click at [287, 250] on h3 "Oyster Fest 25" at bounding box center [275, 247] width 93 height 8
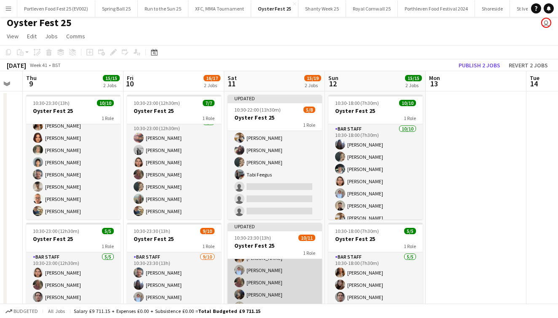
scroll to position [61, 0]
click at [302, 277] on app-card-role "Bar Staff 3A [DATE] 10:30-23:30 (13h) [PERSON_NAME] [PERSON_NAME] [PERSON_NAME]…" at bounding box center [275, 274] width 94 height 151
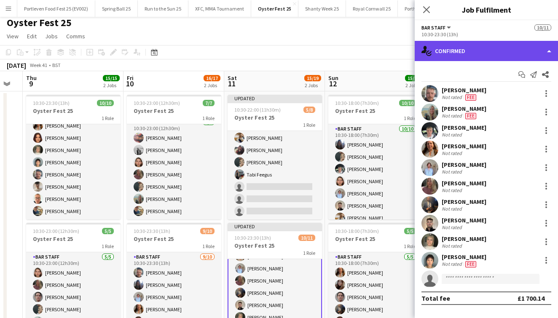
click at [477, 52] on div "single-neutral-actions-check-2 Confirmed" at bounding box center [486, 51] width 143 height 20
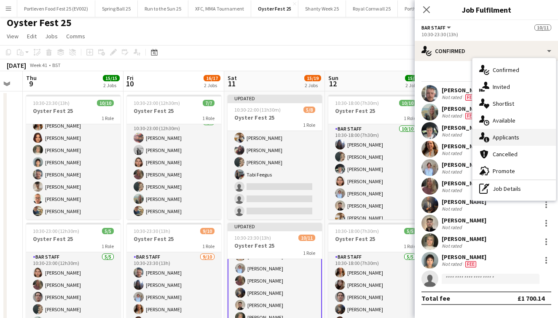
click at [506, 135] on span "Applicants" at bounding box center [506, 138] width 27 height 8
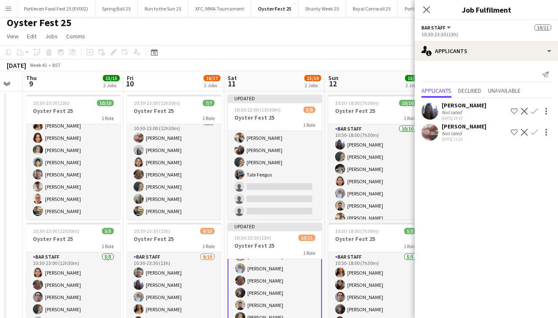
click at [536, 132] on app-icon "Confirm" at bounding box center [534, 132] width 7 height 7
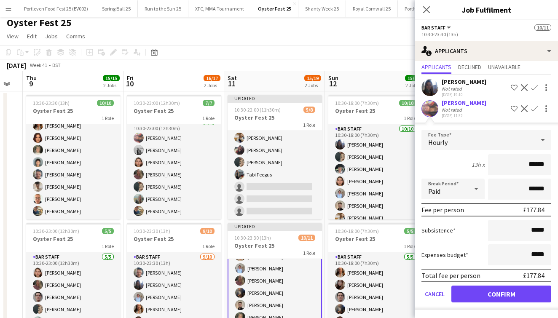
scroll to position [24, 0]
type input "******"
click at [483, 291] on button "Confirm" at bounding box center [502, 294] width 100 height 17
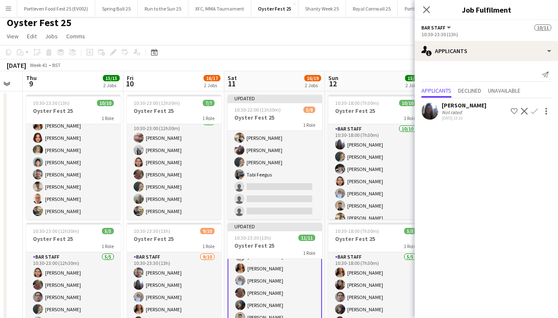
click at [369, 70] on div "[DATE] Week 41 • BST Publish 1 job Revert 1 job" at bounding box center [279, 65] width 558 height 12
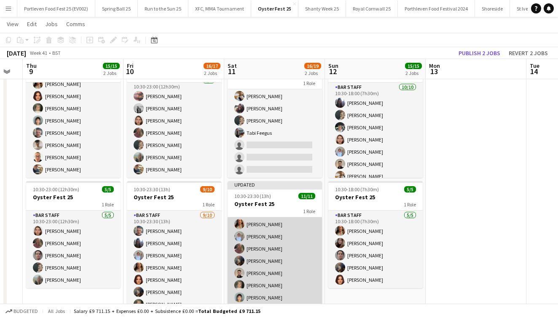
scroll to position [62, 0]
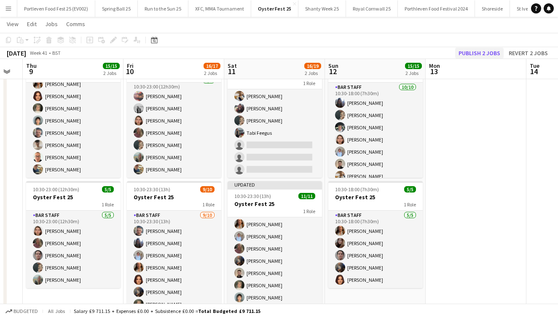
click at [481, 51] on button "Publish 2 jobs" at bounding box center [480, 53] width 49 height 11
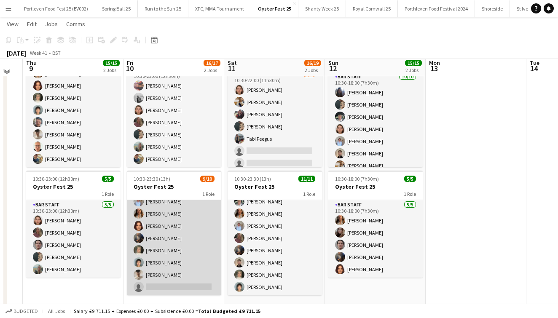
scroll to position [57, 0]
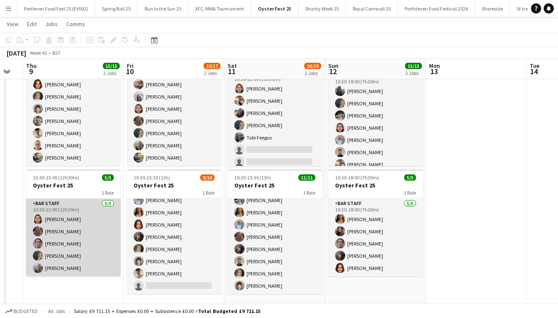
click at [96, 237] on app-card-role "Bar Staff [DATE] 10:30-23:00 (12h30m) [PERSON_NAME] [PERSON_NAME] [PERSON_NAME]…" at bounding box center [73, 238] width 94 height 78
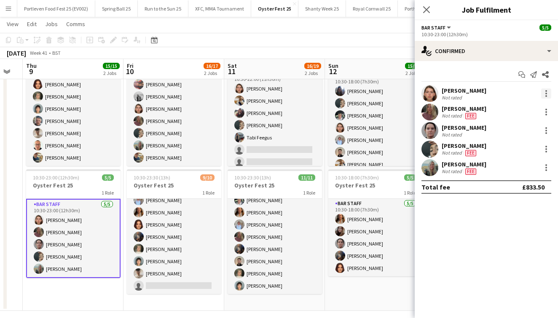
click at [547, 94] on div at bounding box center [547, 94] width 10 height 10
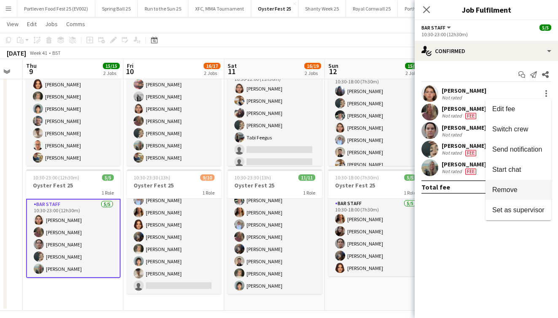
click at [528, 189] on span "Remove" at bounding box center [519, 190] width 52 height 8
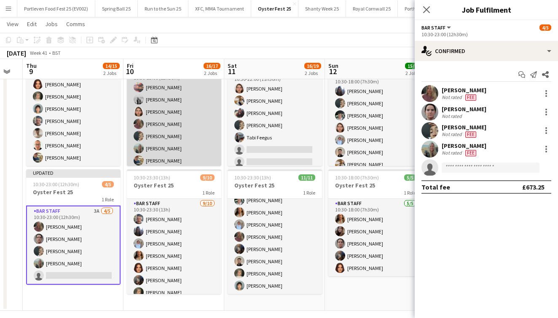
scroll to position [0, 0]
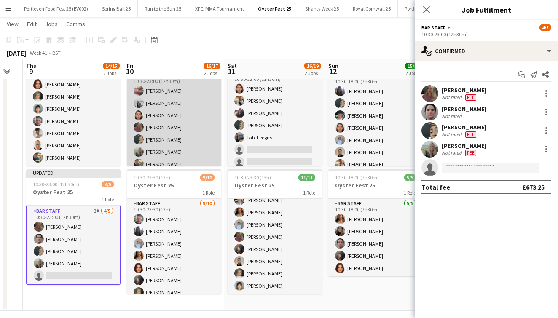
click at [182, 129] on app-card-role "Bar Staff [DATE] 10:30-23:00 (12h30m) [PERSON_NAME] [PERSON_NAME] [PERSON_NAME]…" at bounding box center [174, 121] width 94 height 102
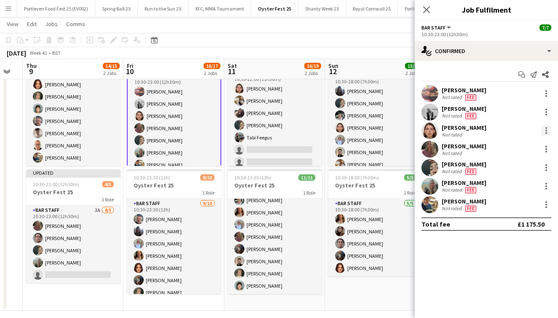
click at [549, 128] on div at bounding box center [547, 131] width 10 height 10
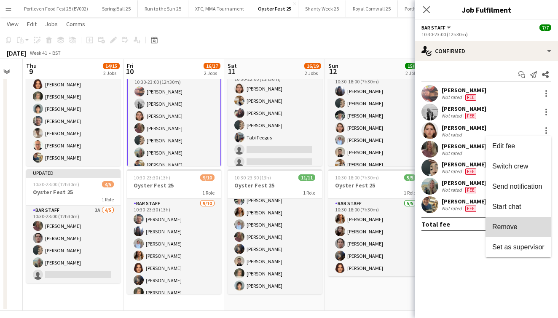
click at [507, 224] on span "Remove" at bounding box center [505, 227] width 25 height 7
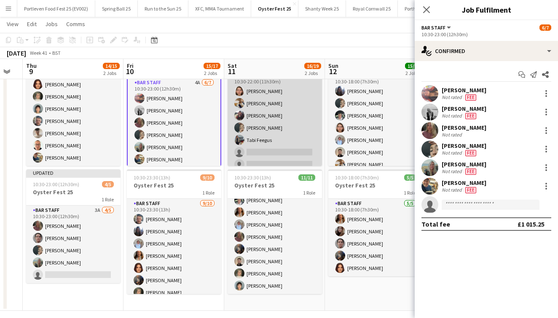
scroll to position [0, 0]
click at [305, 133] on app-card-role "Bar Staff 2A [DATE] 10:30-22:00 (11h30m) [PERSON_NAME] [PERSON_NAME] [PERSON_NA…" at bounding box center [275, 128] width 94 height 114
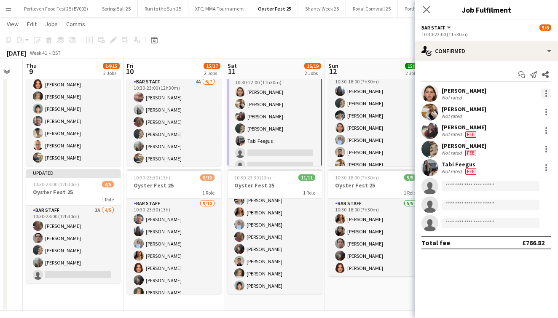
click at [546, 91] on div at bounding box center [547, 91] width 2 height 2
click at [512, 186] on span "Remove" at bounding box center [505, 189] width 25 height 7
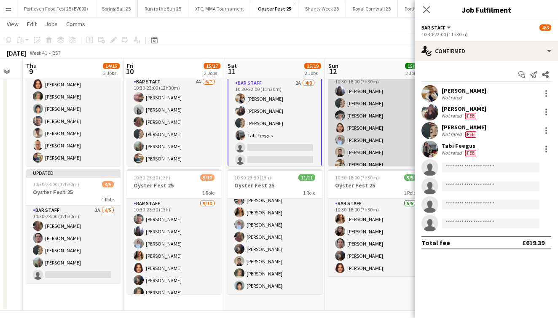
click at [396, 101] on app-card-role "Bar Staff [DATE] 10:30-18:00 (7h30m) [PERSON_NAME] [PERSON_NAME] [PERSON_NAME] …" at bounding box center [376, 140] width 94 height 139
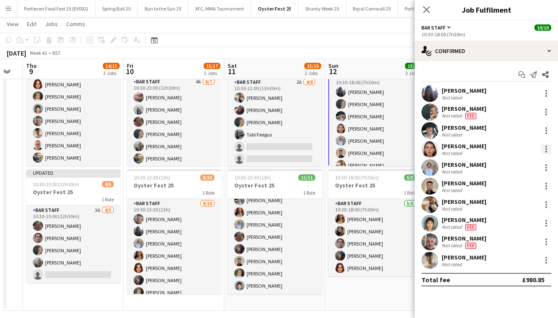
click at [549, 149] on div at bounding box center [547, 149] width 10 height 10
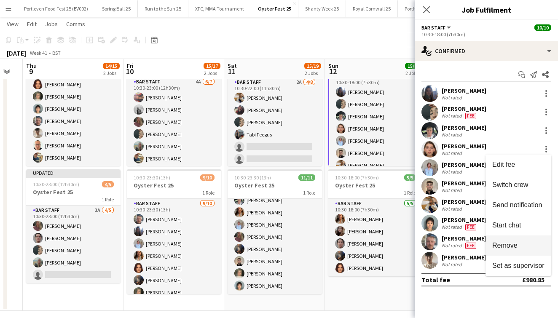
click at [520, 243] on span "Remove" at bounding box center [519, 246] width 52 height 8
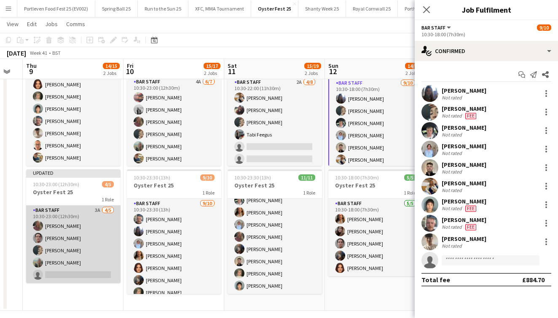
click at [95, 232] on app-card-role "Bar Staff 3A [DATE] 10:30-23:00 (12h30m) [PERSON_NAME] [PERSON_NAME] [PERSON_NA…" at bounding box center [73, 245] width 94 height 78
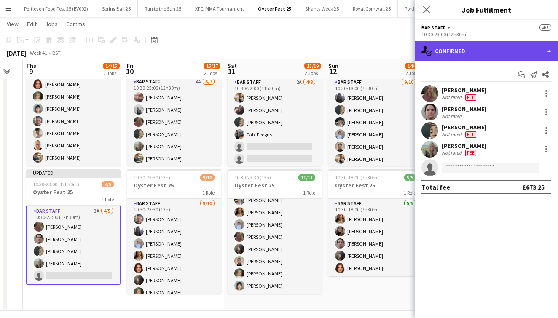
click at [476, 49] on div "single-neutral-actions-check-2 Confirmed" at bounding box center [486, 51] width 143 height 20
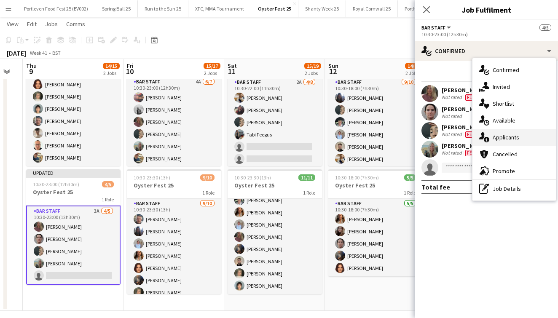
click at [510, 140] on span "Applicants" at bounding box center [506, 138] width 27 height 8
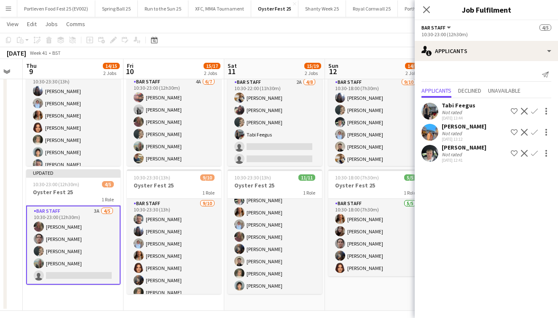
click at [535, 112] on app-icon "Confirm" at bounding box center [534, 111] width 7 height 7
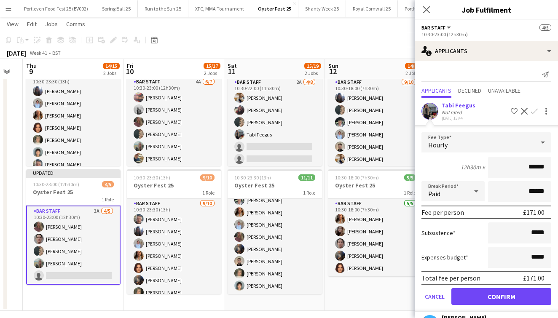
type input "******"
click at [495, 293] on button "Confirm" at bounding box center [502, 296] width 100 height 17
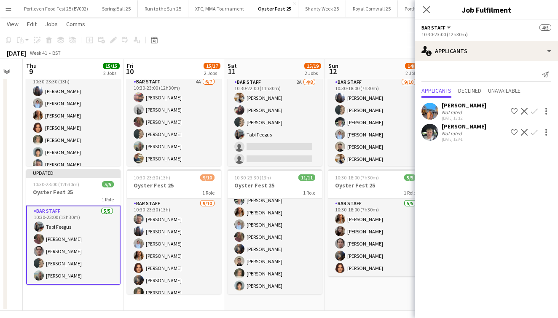
click at [103, 306] on app-date-cell "10:30-23:30 (13h) 10/10 Oyster Fest 25 1 Role Bar Staff [DATE] 10:30-23:30 (13h…" at bounding box center [73, 174] width 101 height 273
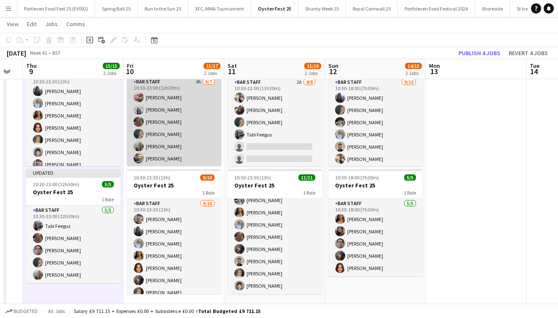
click at [191, 134] on app-card-role "Bar Staff 4A [DATE] 10:30-23:00 (12h30m) [PERSON_NAME] [PERSON_NAME] [PERSON_NA…" at bounding box center [174, 128] width 94 height 102
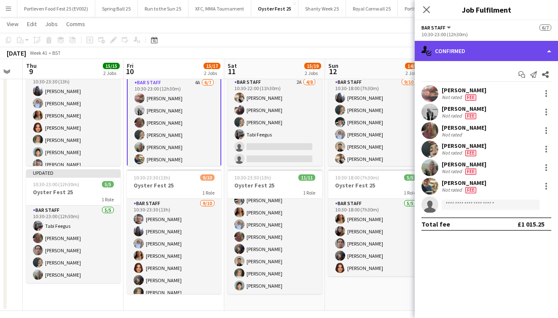
click at [471, 45] on div "single-neutral-actions-check-2 Confirmed" at bounding box center [486, 51] width 143 height 20
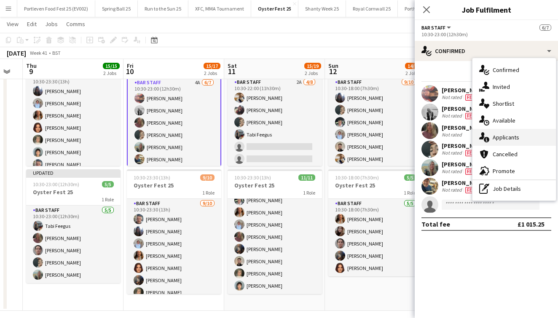
click at [508, 137] on span "Applicants" at bounding box center [506, 138] width 27 height 8
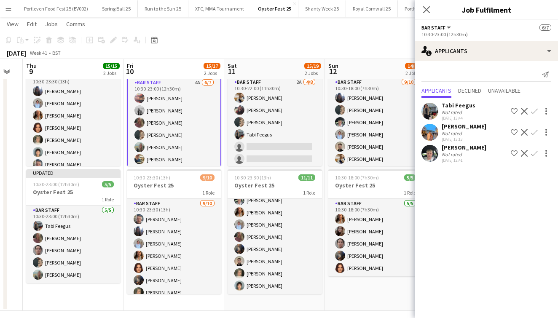
click at [536, 110] on app-icon "Confirm" at bounding box center [534, 111] width 7 height 7
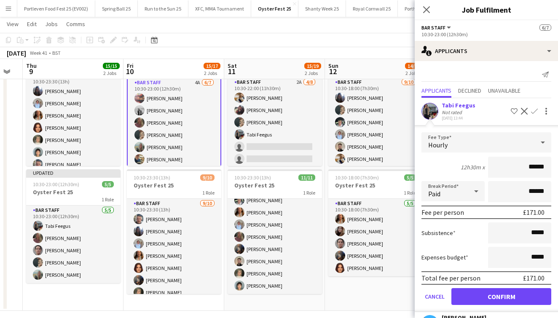
type input "******"
click at [500, 293] on button "Confirm" at bounding box center [502, 296] width 100 height 17
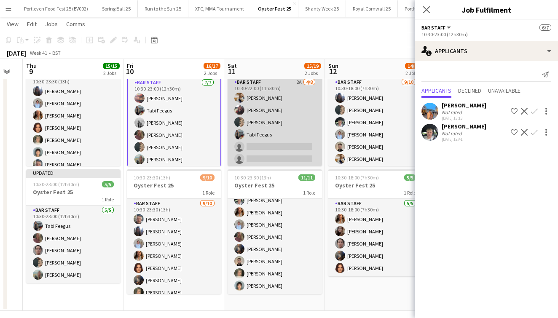
click at [302, 132] on app-card-role "Bar Staff 2A [DATE] 10:30-22:00 (11h30m) [PERSON_NAME] [PERSON_NAME] [PERSON_NA…" at bounding box center [275, 135] width 94 height 114
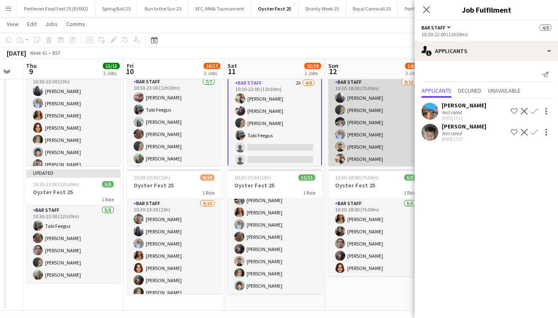
click at [398, 108] on app-card-role "Bar Staff [DATE] 10:30-18:00 (7h30m) [PERSON_NAME] [PERSON_NAME] [PERSON_NAME] …" at bounding box center [376, 147] width 94 height 139
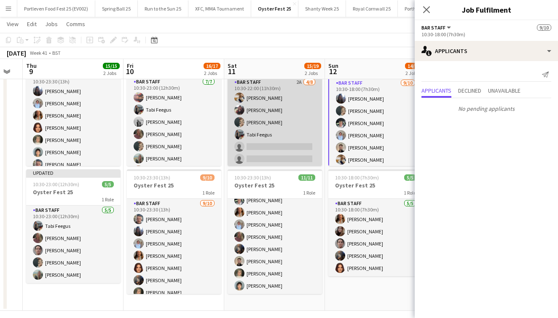
click at [303, 106] on app-card-role "Bar Staff 2A [DATE] 10:30-22:00 (11h30m) [PERSON_NAME] [PERSON_NAME] [PERSON_NA…" at bounding box center [275, 135] width 94 height 114
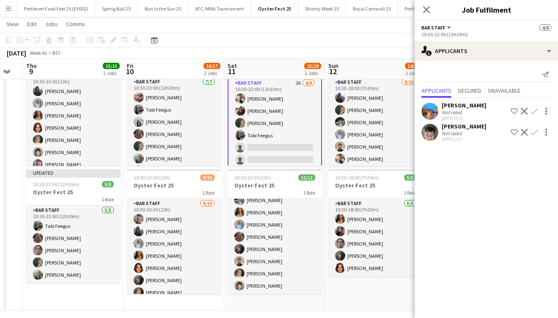
click at [359, 309] on app-date-cell "Updated 10:30-18:00 (7h30m) 9/10 Oyster Fest 25 1 Role Bar Staff [DATE] 10:30-1…" at bounding box center [375, 174] width 101 height 273
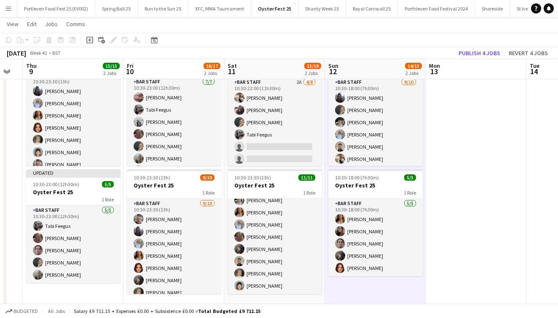
click at [482, 123] on app-date-cell at bounding box center [476, 174] width 101 height 273
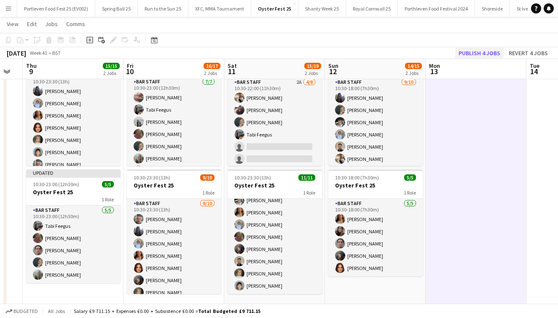
click at [474, 51] on button "Publish 4 jobs" at bounding box center [480, 53] width 49 height 11
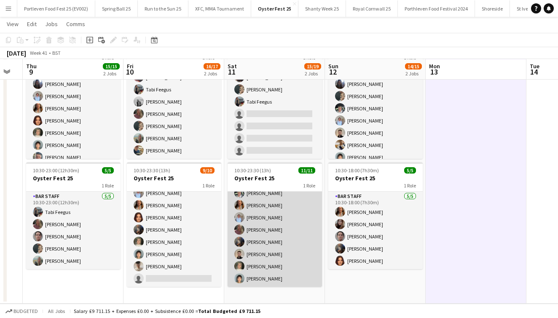
scroll to position [64, 0]
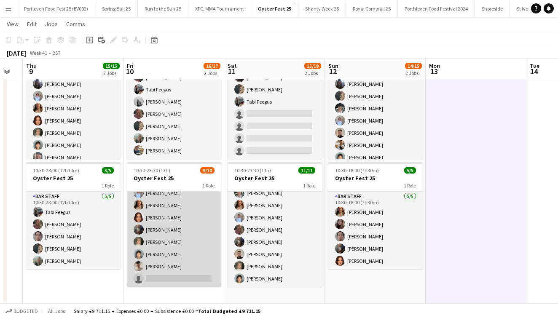
click at [183, 269] on app-card-role "Bar Staff [DATE] 10:30-23:30 (13h) [PERSON_NAME] [PERSON_NAME] [PERSON_NAME] [P…" at bounding box center [174, 217] width 94 height 139
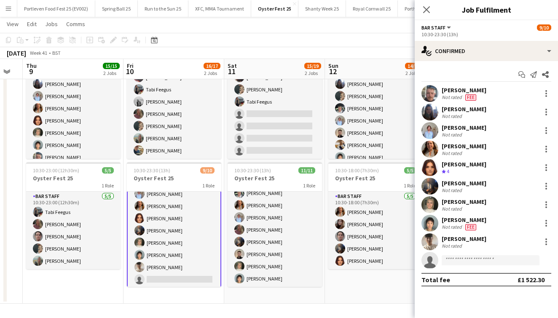
click at [495, 238] on div "[PERSON_NAME] Not rated" at bounding box center [486, 242] width 143 height 17
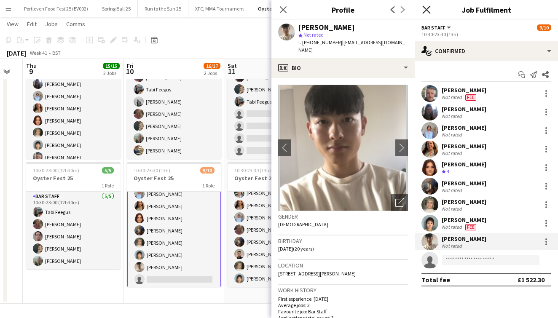
click at [426, 6] on icon "Close pop-in" at bounding box center [427, 9] width 8 height 8
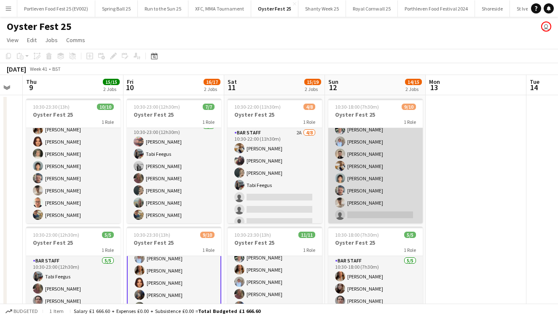
scroll to position [43, 0]
click at [389, 212] on app-card-role "Bar Staff [DATE] 10:30-18:00 (7h30m) [PERSON_NAME] [PERSON_NAME] [PERSON_NAME] …" at bounding box center [376, 154] width 94 height 139
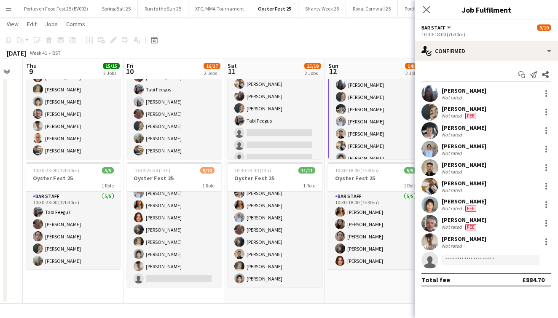
scroll to position [0, 0]
click at [477, 261] on input at bounding box center [491, 261] width 98 height 10
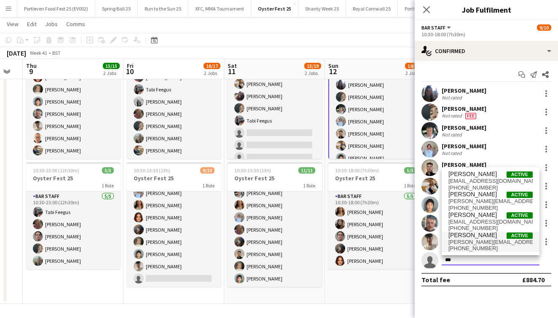
type input "***"
click at [483, 245] on span "[PHONE_NUMBER]" at bounding box center [491, 248] width 84 height 7
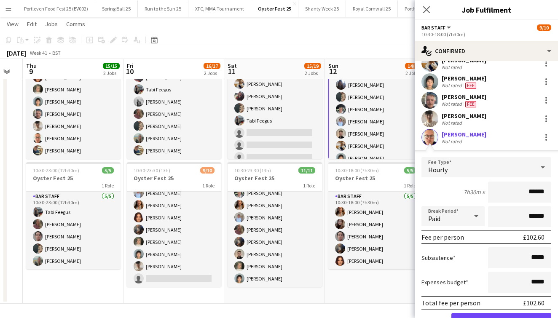
scroll to position [132, 0]
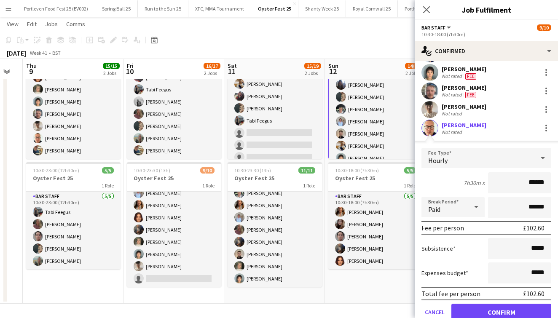
type input "******"
click at [505, 311] on button "Confirm" at bounding box center [502, 312] width 100 height 17
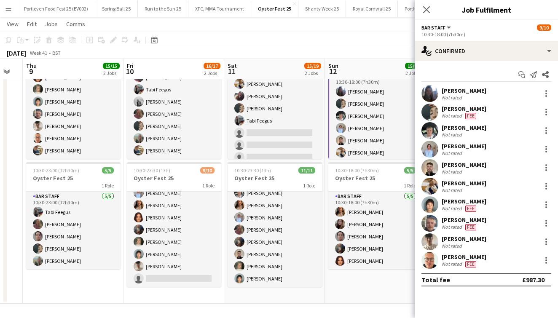
click at [388, 294] on app-date-cell "Updated 10:30-18:00 (7h30m) 10/10 Oyster Fest 25 1 Role Bar Staff [DATE] 10:30-…" at bounding box center [375, 167] width 101 height 273
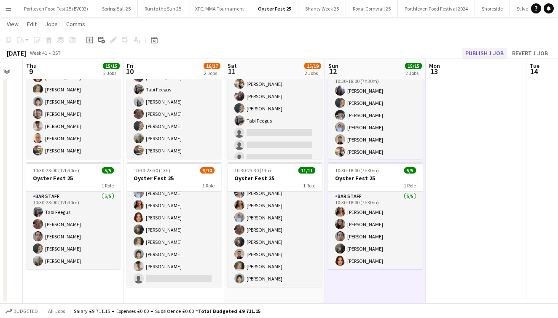
click at [478, 54] on button "Publish 1 job" at bounding box center [484, 53] width 45 height 11
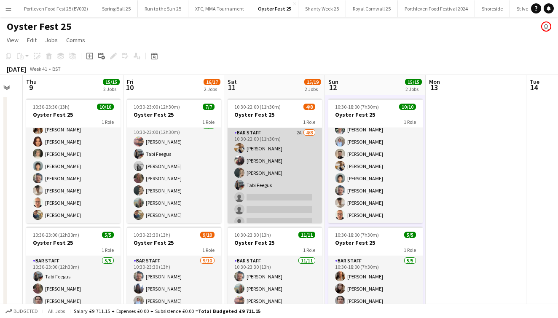
click at [310, 176] on app-card-role "Bar Staff 2A [DATE] 10:30-22:00 (11h30m) [PERSON_NAME] [PERSON_NAME] [PERSON_NA…" at bounding box center [275, 185] width 94 height 114
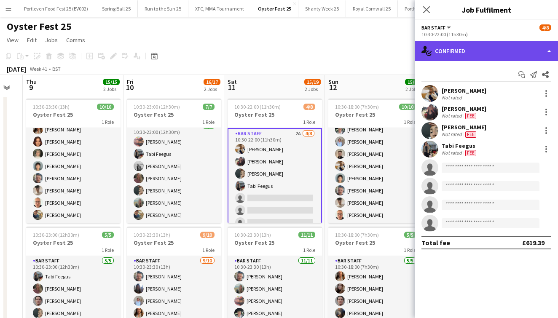
click at [469, 58] on div "single-neutral-actions-check-2 Confirmed" at bounding box center [486, 51] width 143 height 20
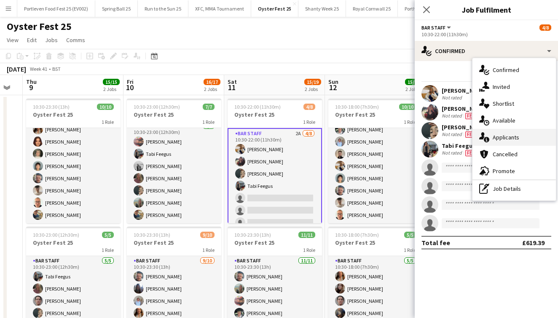
click at [508, 138] on span "Applicants" at bounding box center [506, 138] width 27 height 8
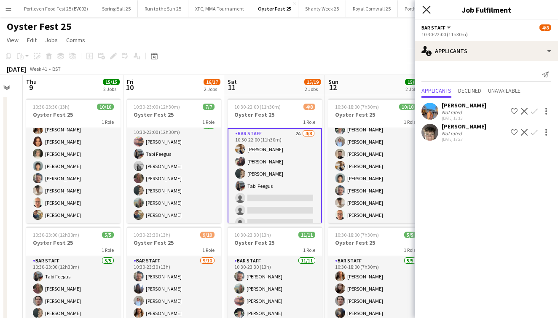
click at [427, 11] on icon "Close pop-in" at bounding box center [427, 9] width 8 height 8
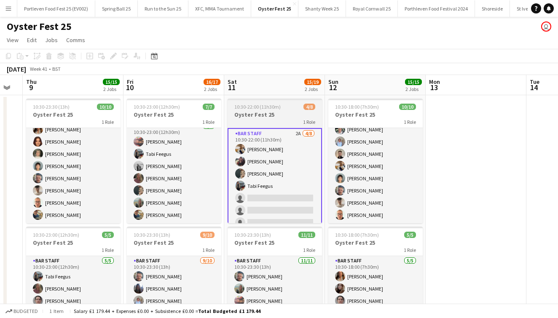
click at [283, 113] on h3 "Oyster Fest 25" at bounding box center [275, 115] width 94 height 8
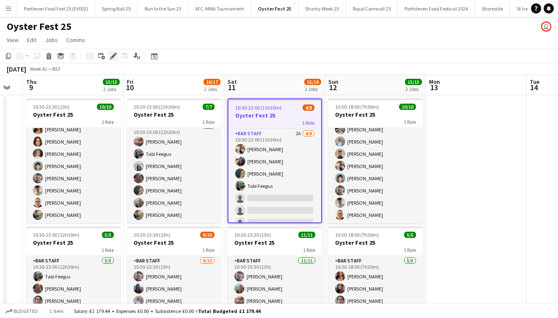
click at [110, 58] on icon "Edit" at bounding box center [113, 56] width 7 height 7
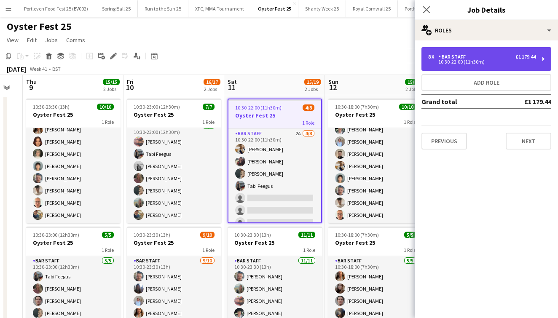
click at [455, 56] on div "Bar Staff" at bounding box center [454, 57] width 31 height 6
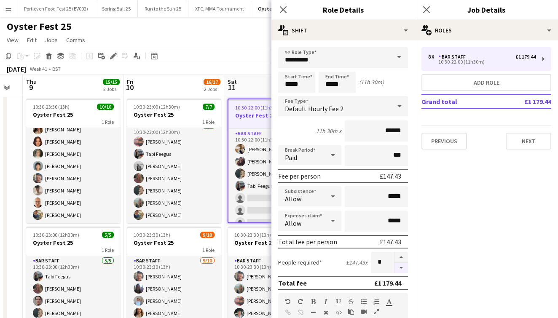
click at [401, 270] on button "button" at bounding box center [401, 268] width 13 height 11
type input "*"
click at [426, 13] on icon "Close pop-in" at bounding box center [427, 9] width 8 height 8
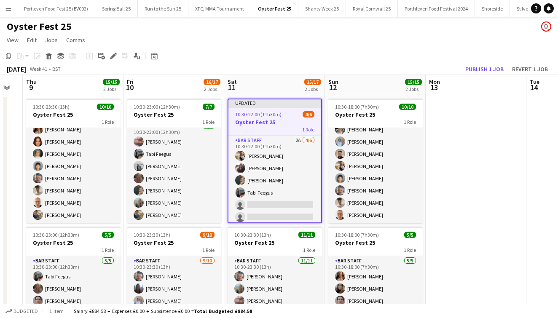
click at [284, 71] on div "[DATE] Week 41 • BST Publish 1 job Revert 1 job" at bounding box center [279, 69] width 558 height 12
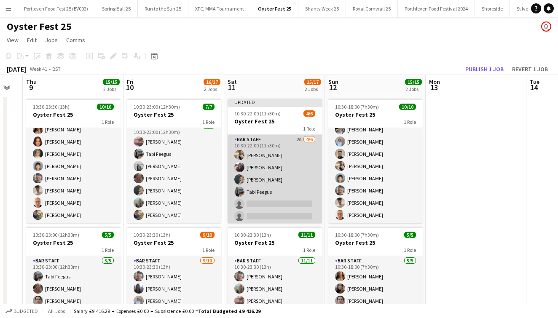
click at [310, 165] on app-card-role "Bar Staff 2A [DATE] 10:30-22:00 (11h30m) [PERSON_NAME] [PERSON_NAME] [PERSON_NA…" at bounding box center [275, 180] width 94 height 90
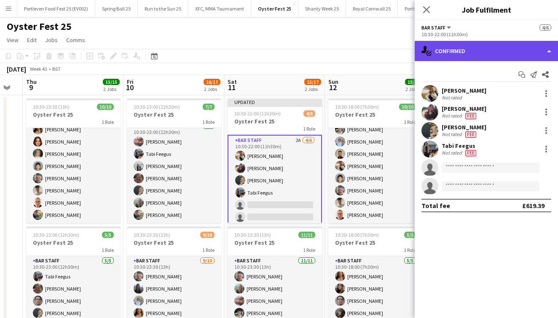
click at [450, 50] on div "single-neutral-actions-check-2 Confirmed" at bounding box center [486, 51] width 143 height 20
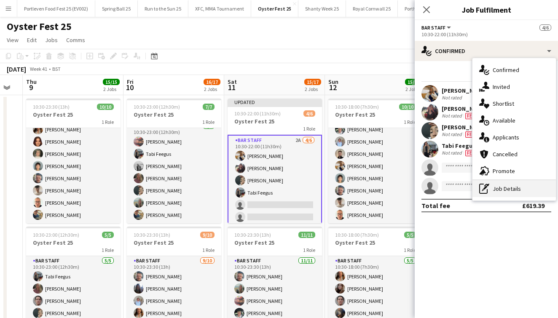
click at [492, 187] on div "pen-write Job Details" at bounding box center [515, 189] width 84 height 17
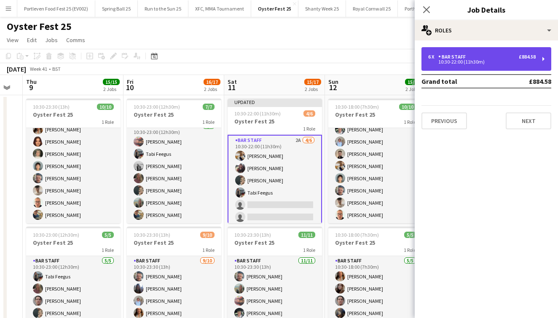
click at [456, 49] on div "6 x Bar Staff £884.58 10:30-22:00 (11h30m)" at bounding box center [487, 59] width 130 height 24
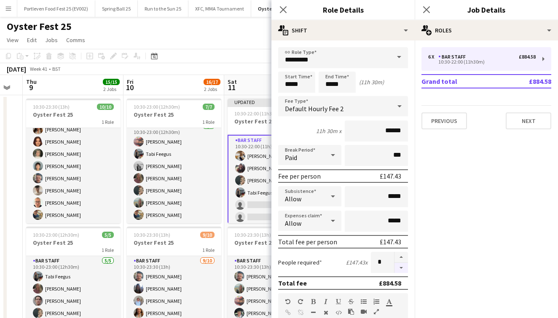
click at [404, 267] on button "button" at bounding box center [401, 268] width 13 height 11
type input "*"
click at [431, 12] on app-icon "Close pop-in" at bounding box center [427, 10] width 12 height 12
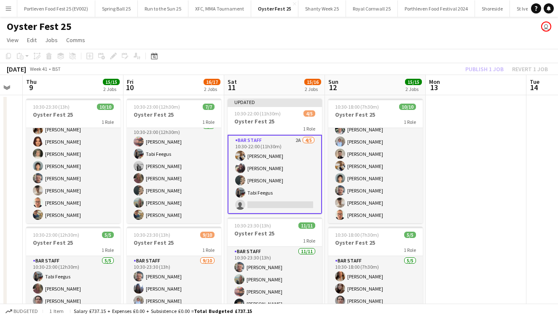
click at [466, 123] on app-date-cell at bounding box center [476, 231] width 101 height 273
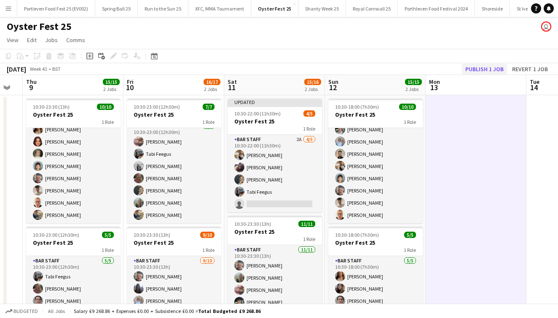
click at [481, 70] on button "Publish 1 job" at bounding box center [484, 69] width 45 height 11
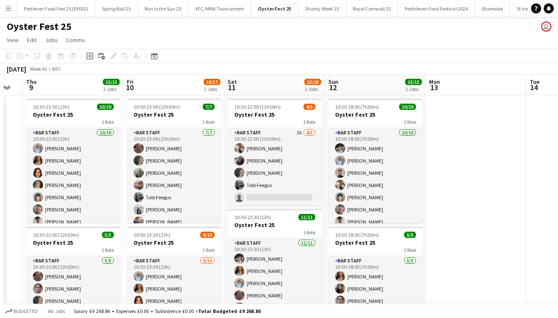
click at [441, 193] on app-date-cell at bounding box center [476, 231] width 101 height 273
